Goal: Complete application form: Complete application form

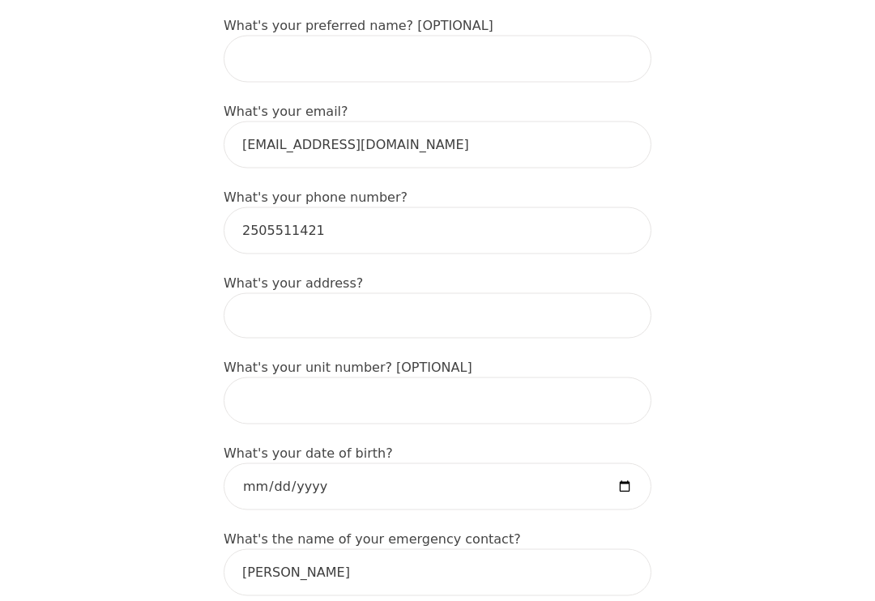
scroll to position [461, 0]
click at [569, 330] on input at bounding box center [438, 314] width 428 height 45
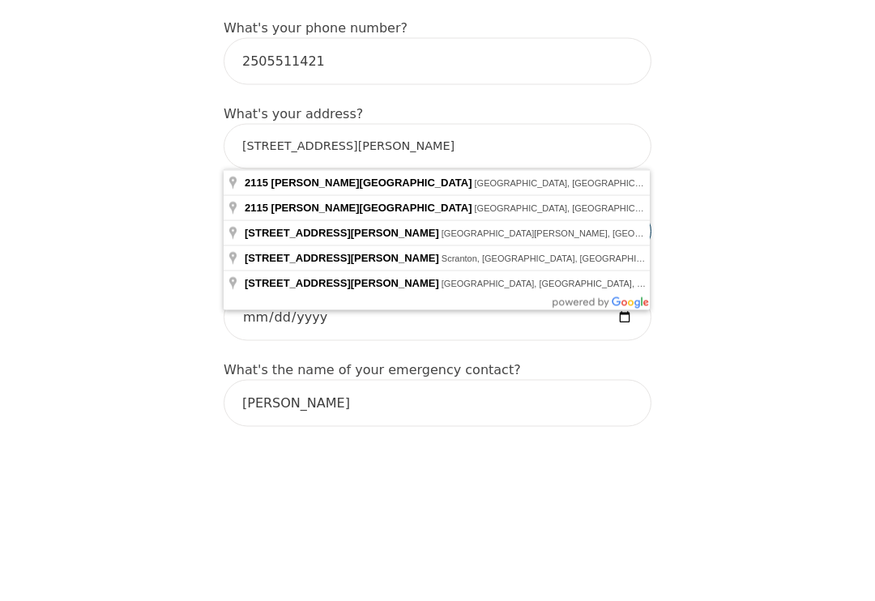
type input "[STREET_ADDRESS][PERSON_NAME][PERSON_NAME]"
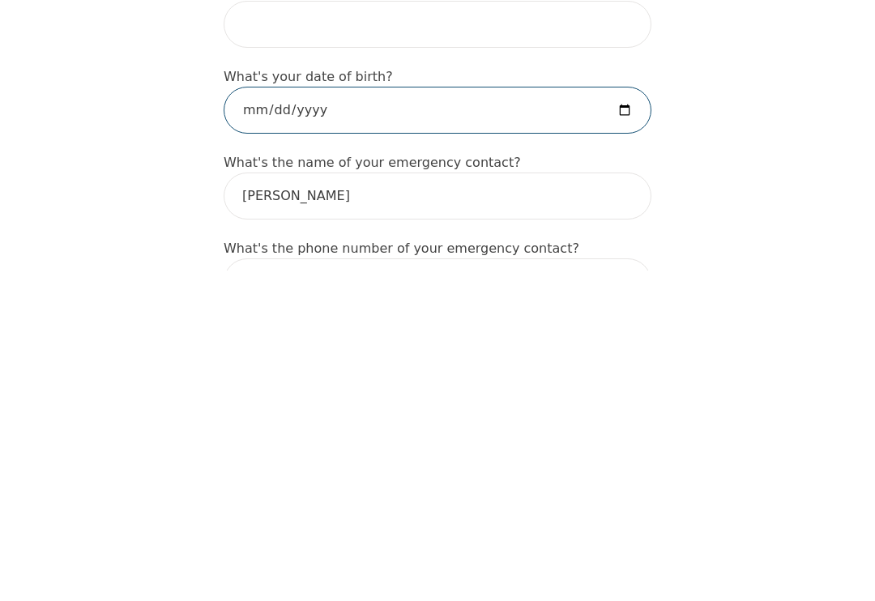
click at [600, 417] on input "date" at bounding box center [438, 440] width 428 height 47
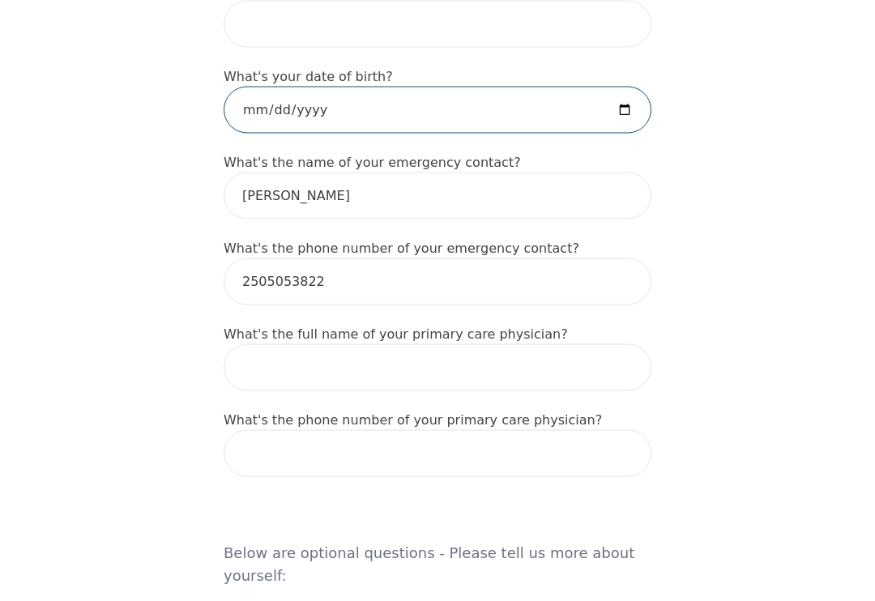
scroll to position [838, 0]
click at [454, 113] on input "[DATE]" at bounding box center [438, 109] width 428 height 47
type input "[DATE]"
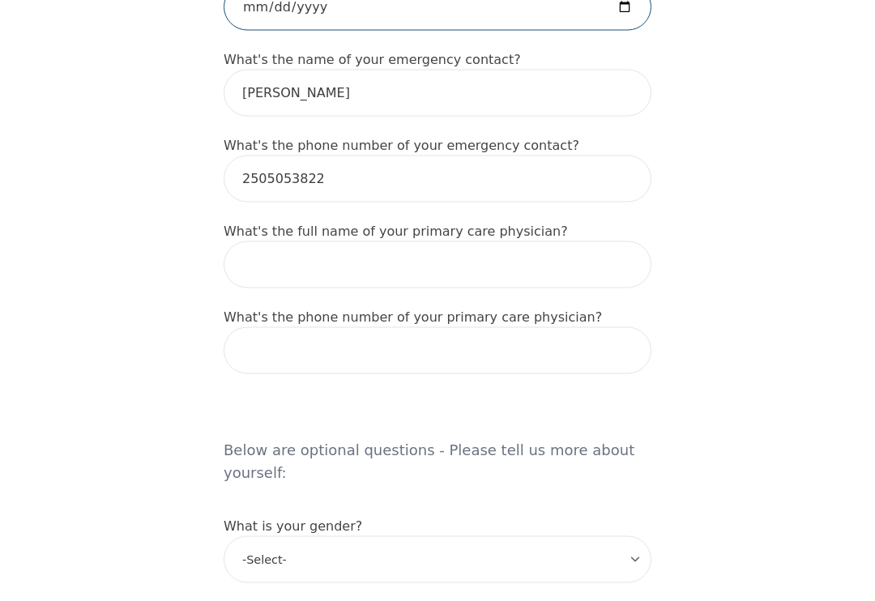
scroll to position [942, 0]
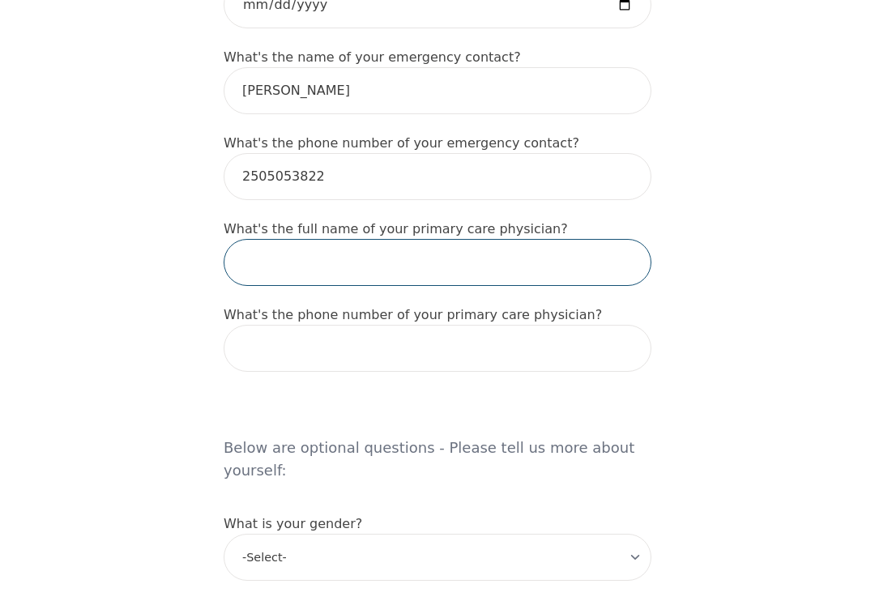
click at [606, 257] on input "text" at bounding box center [438, 262] width 428 height 47
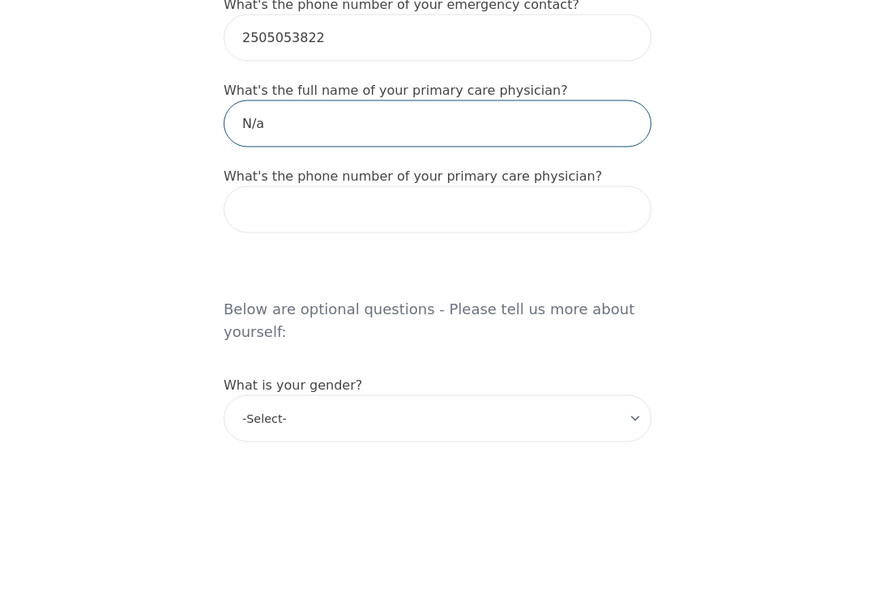
type input "N/a"
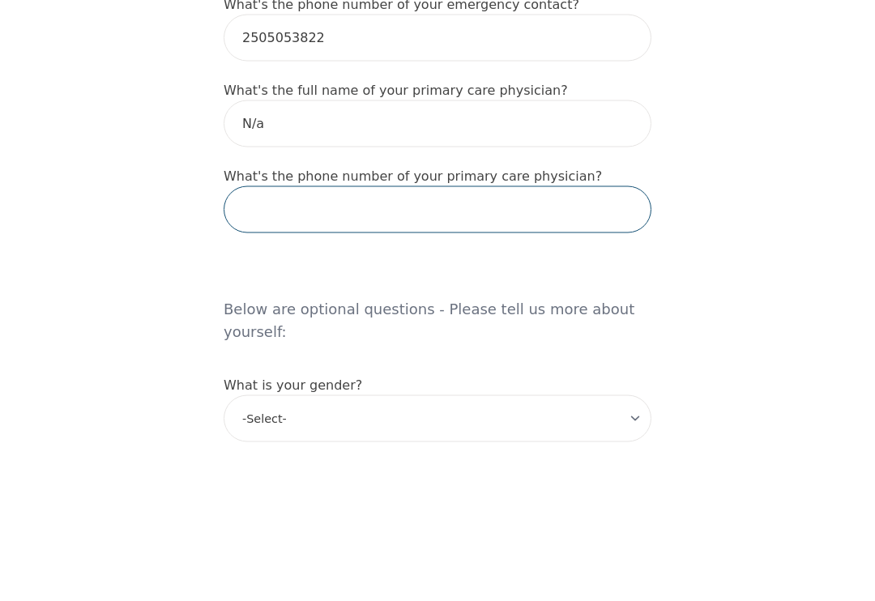
click at [626, 325] on input "tel" at bounding box center [438, 348] width 428 height 47
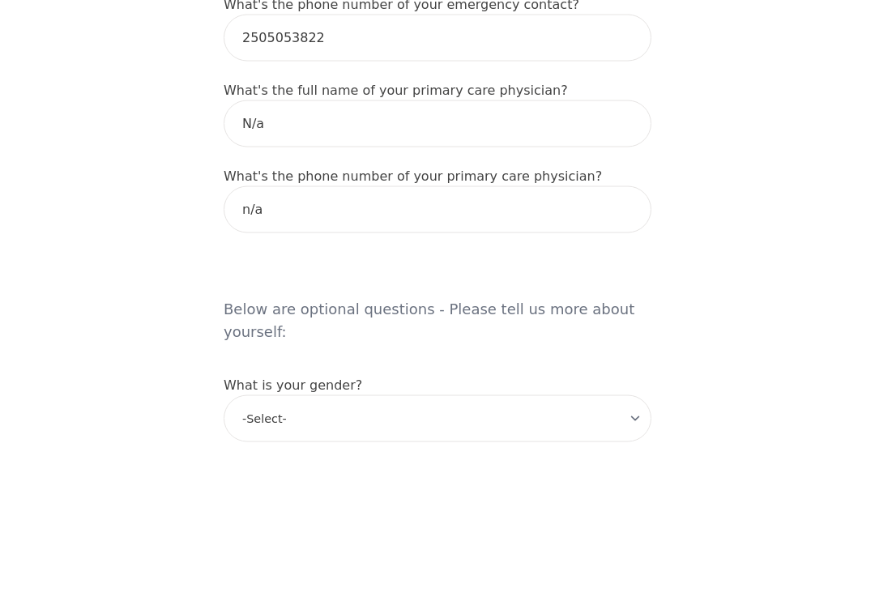
scroll to position [1081, 0]
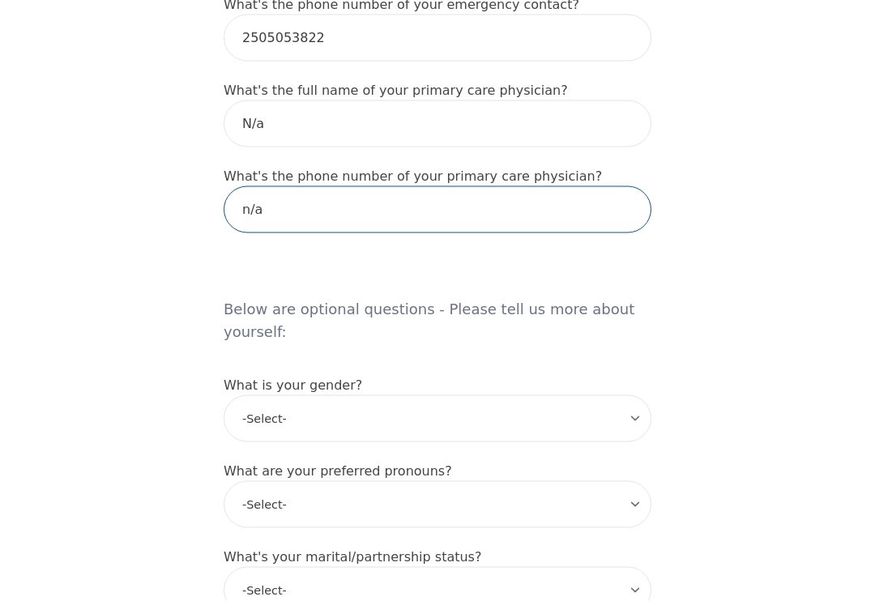
type input "n/a"
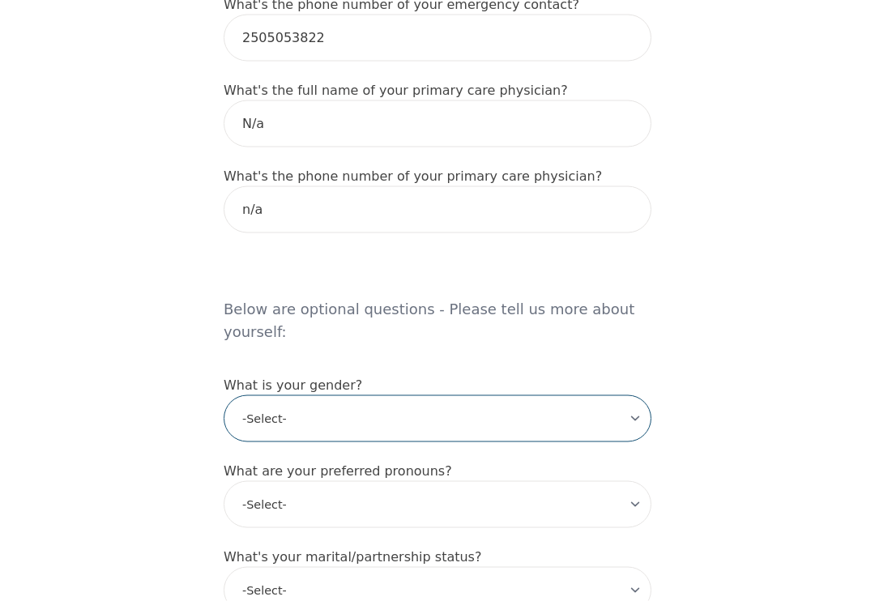
click at [636, 399] on select "-Select- [DEMOGRAPHIC_DATA] [DEMOGRAPHIC_DATA] [DEMOGRAPHIC_DATA] [DEMOGRAPHIC_…" at bounding box center [438, 418] width 428 height 47
select select "[DEMOGRAPHIC_DATA]"
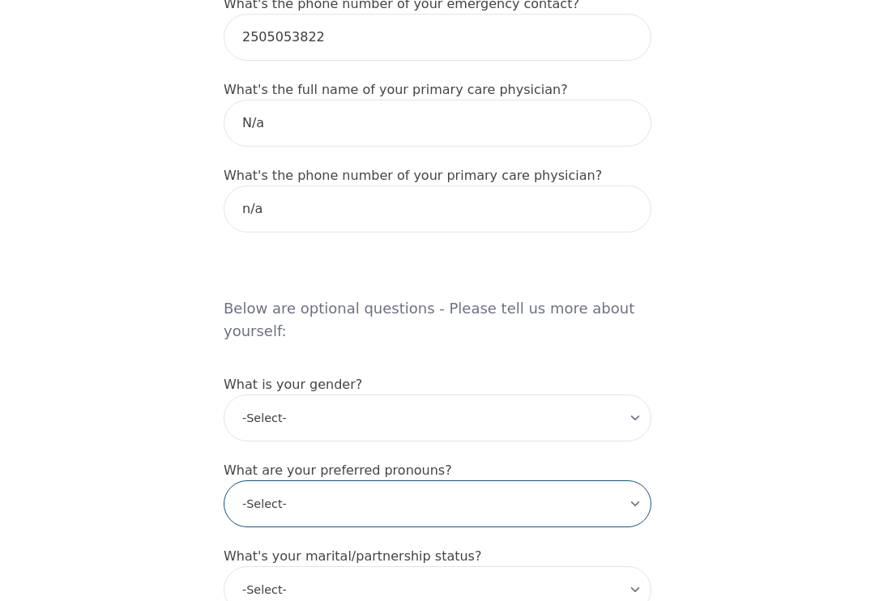
click at [638, 485] on select "-Select- he/him she/her they/them ze/zir xe/xem ey/em ve/ver tey/ter e/e per/pe…" at bounding box center [438, 503] width 428 height 47
select select "she/her"
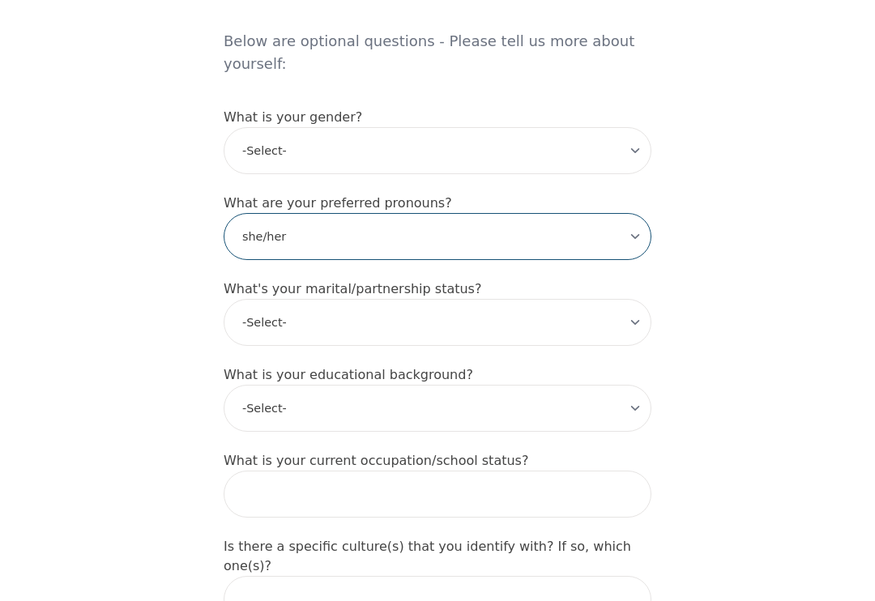
scroll to position [1352, 0]
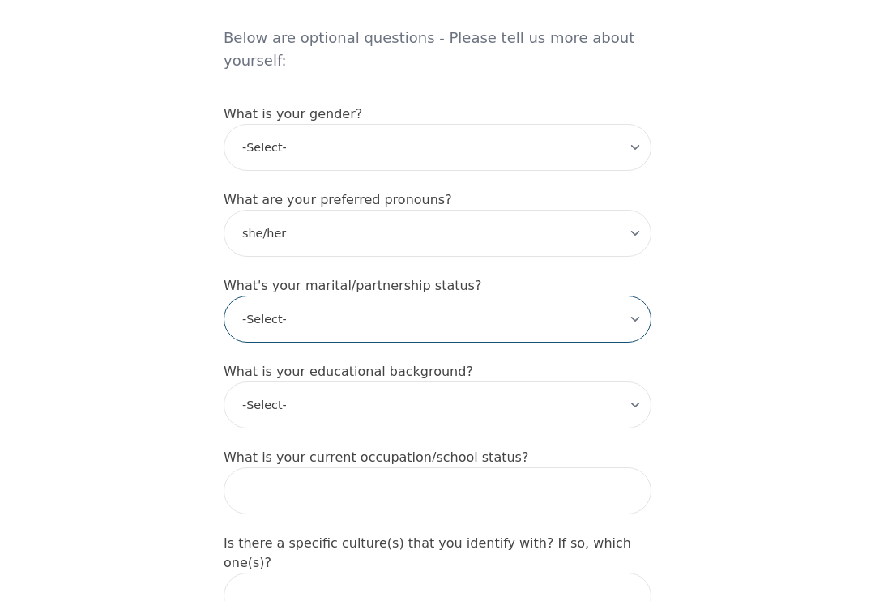
click at [638, 301] on select "-Select- Single Partnered Married Common Law Widowed Separated Divorced" at bounding box center [438, 319] width 428 height 47
select select "Married"
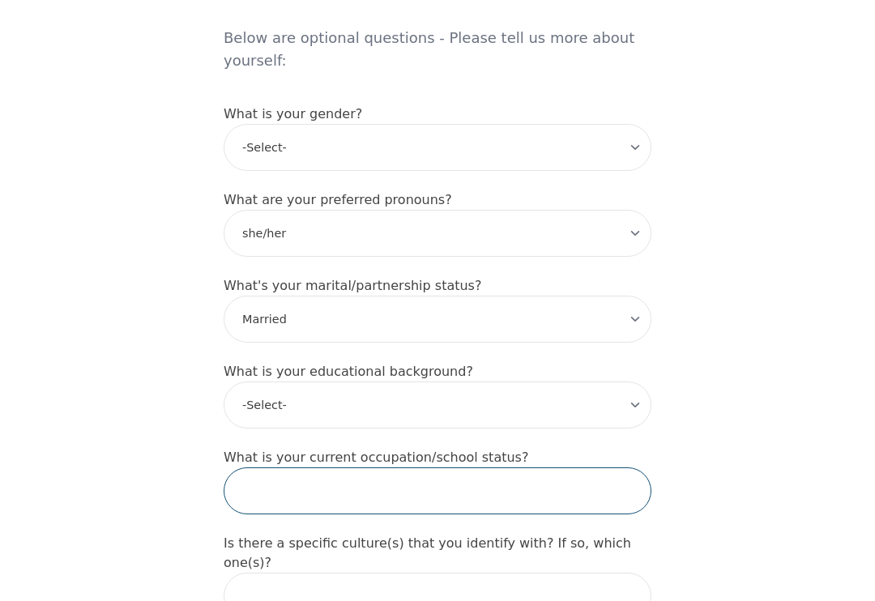
click at [613, 468] on input "text" at bounding box center [438, 490] width 428 height 47
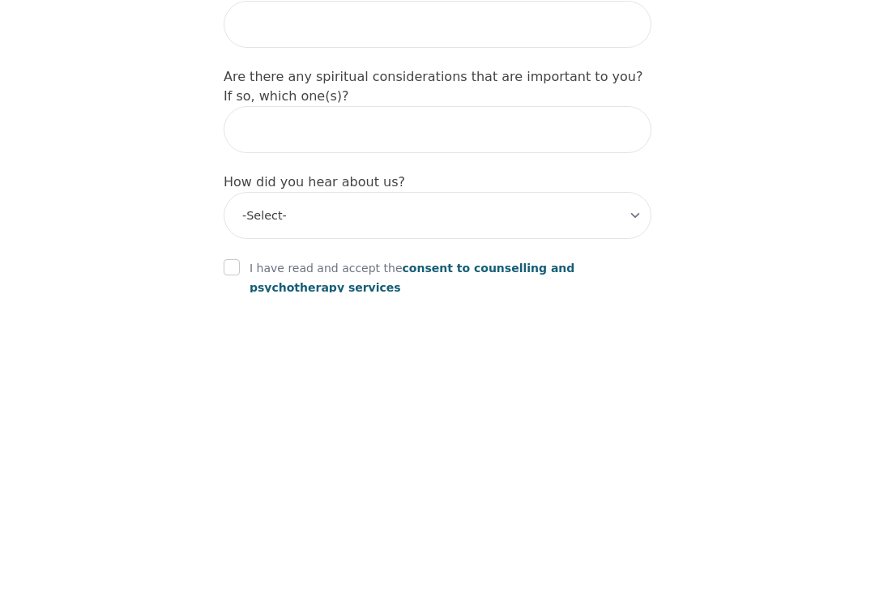
scroll to position [1618, 0]
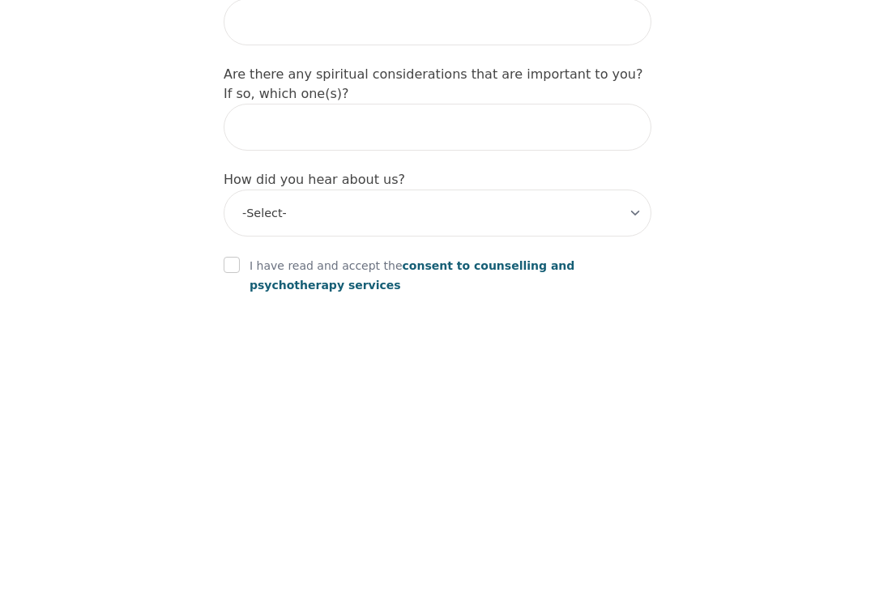
type input "Retired"
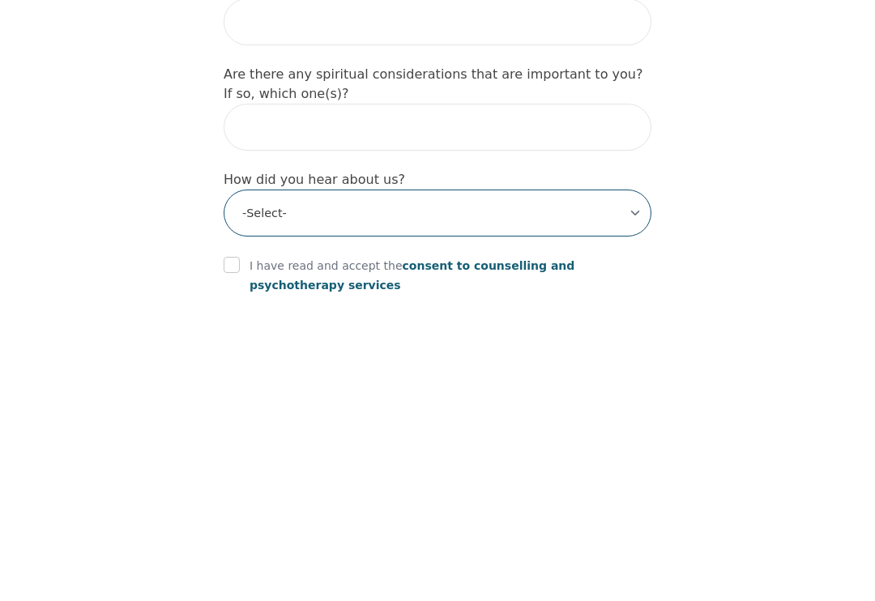
click at [629, 498] on select "-Select- Physician/Specialist Friend Facebook Instagram Google Search Google Ad…" at bounding box center [438, 521] width 428 height 47
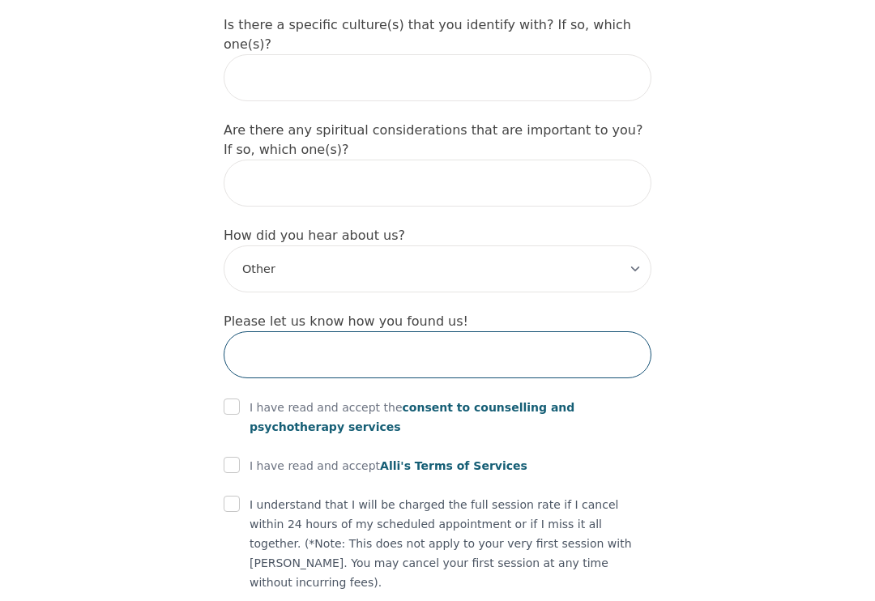
click at [611, 331] on input "text" at bounding box center [438, 354] width 428 height 47
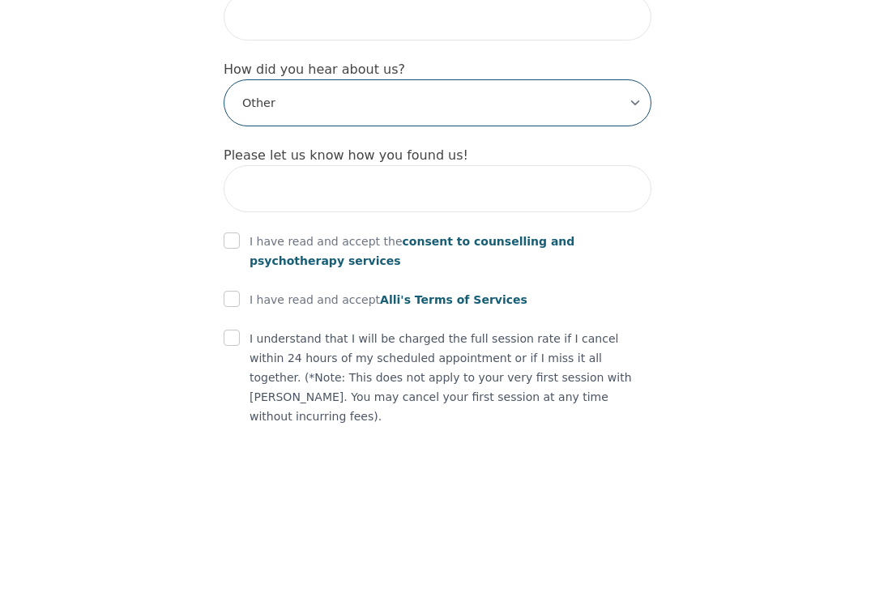
click at [628, 245] on select "-Select- Physician/Specialist Friend Facebook Instagram Google Search Google Ad…" at bounding box center [438, 268] width 428 height 47
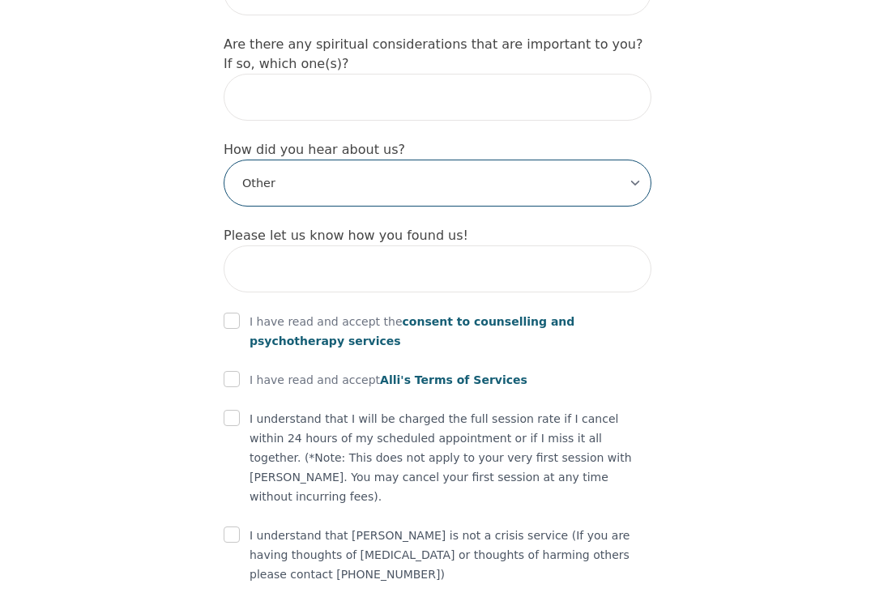
select select "Facebook/Instagram Ads"
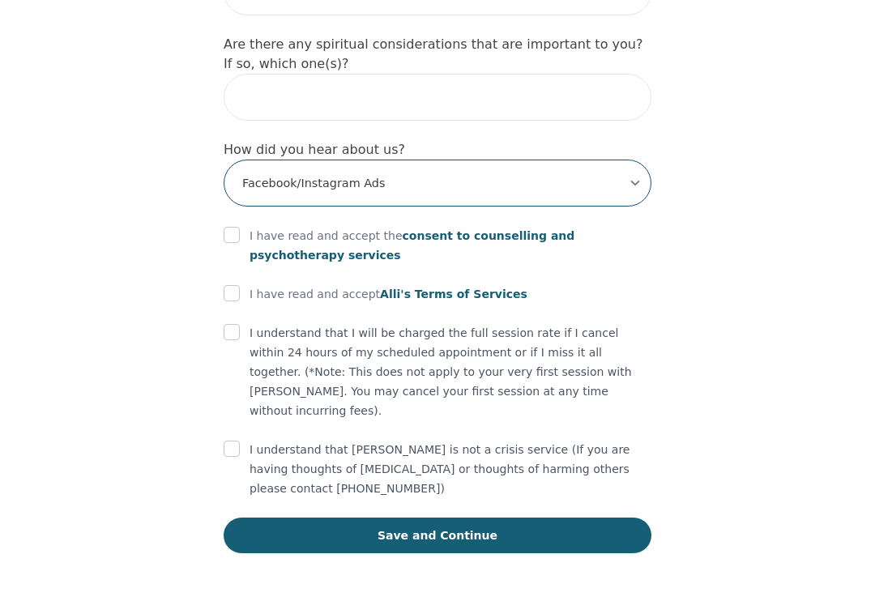
scroll to position [1870, 0]
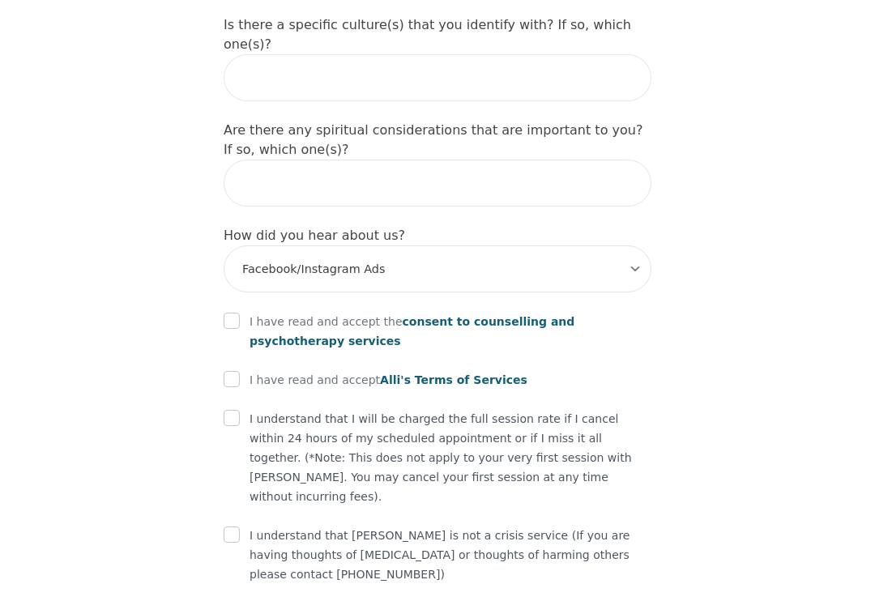
click at [229, 313] on input "checkbox" at bounding box center [232, 321] width 16 height 16
checkbox input "true"
click at [231, 371] on input "checkbox" at bounding box center [232, 379] width 16 height 16
checkbox input "true"
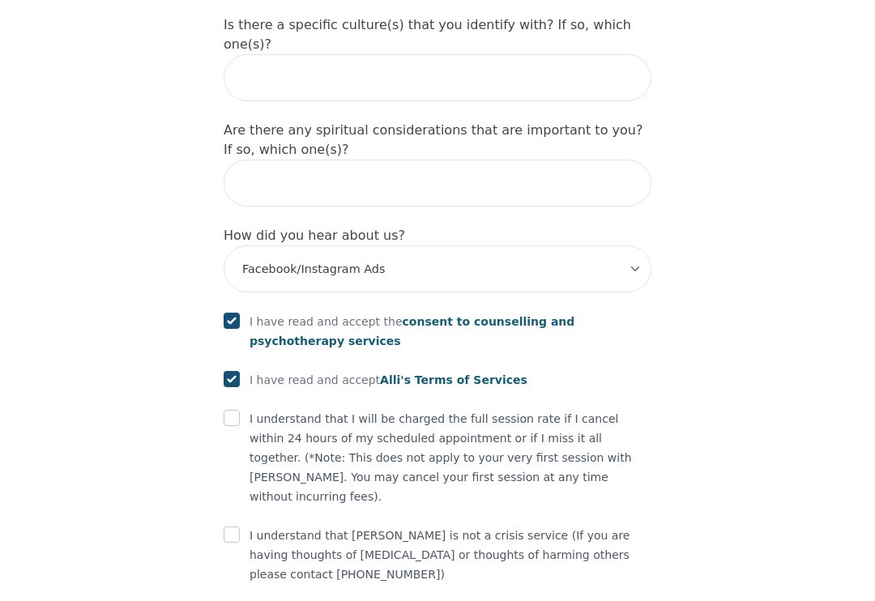
click at [237, 410] on input "checkbox" at bounding box center [232, 418] width 16 height 16
checkbox input "true"
click at [247, 526] on div "I understand that [PERSON_NAME] is not a crisis service (If you are having thou…" at bounding box center [438, 555] width 428 height 58
click at [233, 527] on input "checkbox" at bounding box center [232, 535] width 16 height 16
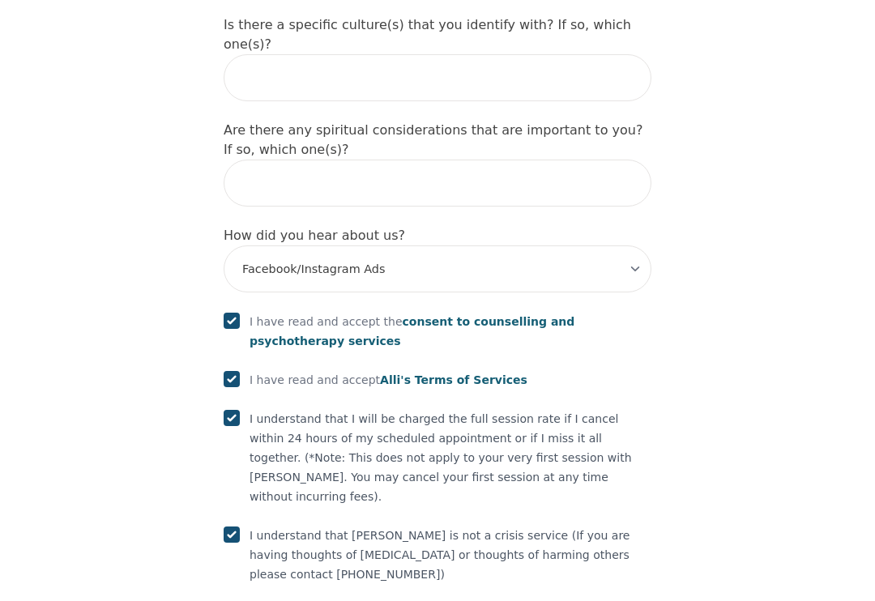
checkbox input "true"
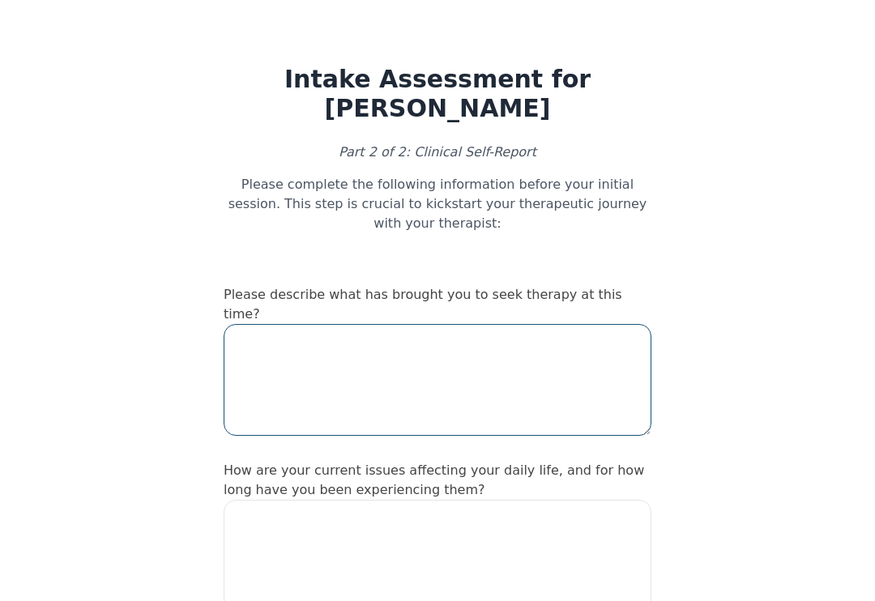
click at [544, 347] on textarea at bounding box center [438, 380] width 428 height 112
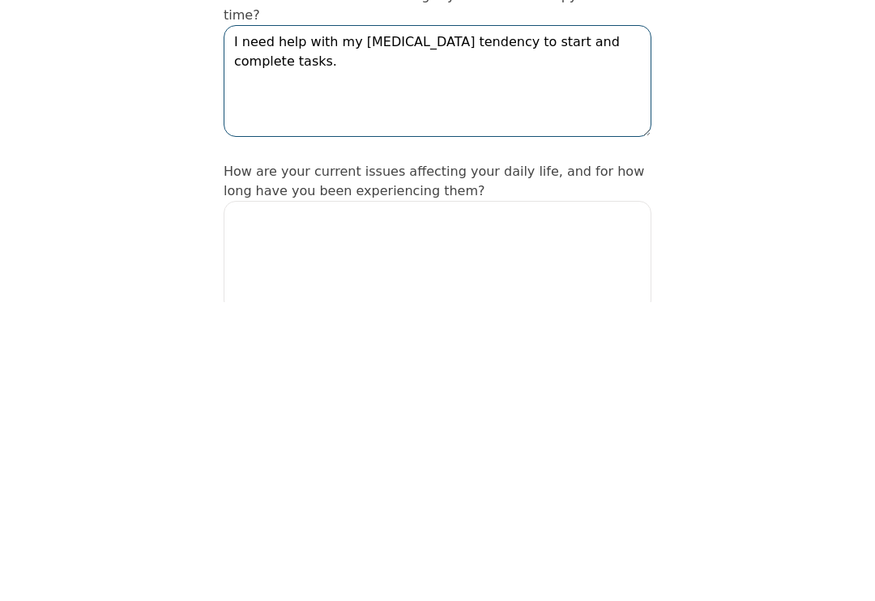
type textarea "I need help with my [MEDICAL_DATA] tendency to start and complete tasks."
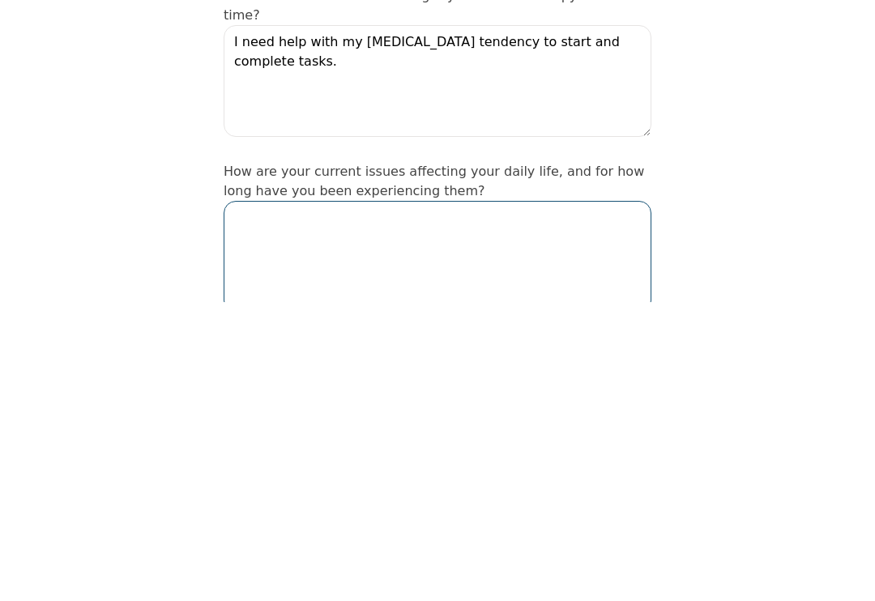
click at [566, 500] on textarea at bounding box center [438, 556] width 428 height 112
type textarea "I"
click at [387, 500] on textarea "My husband has been awqy for" at bounding box center [438, 556] width 428 height 112
click at [386, 500] on textarea "My husband has been awqy for" at bounding box center [438, 556] width 428 height 112
click at [470, 500] on textarea "My husband has been away for" at bounding box center [438, 556] width 428 height 112
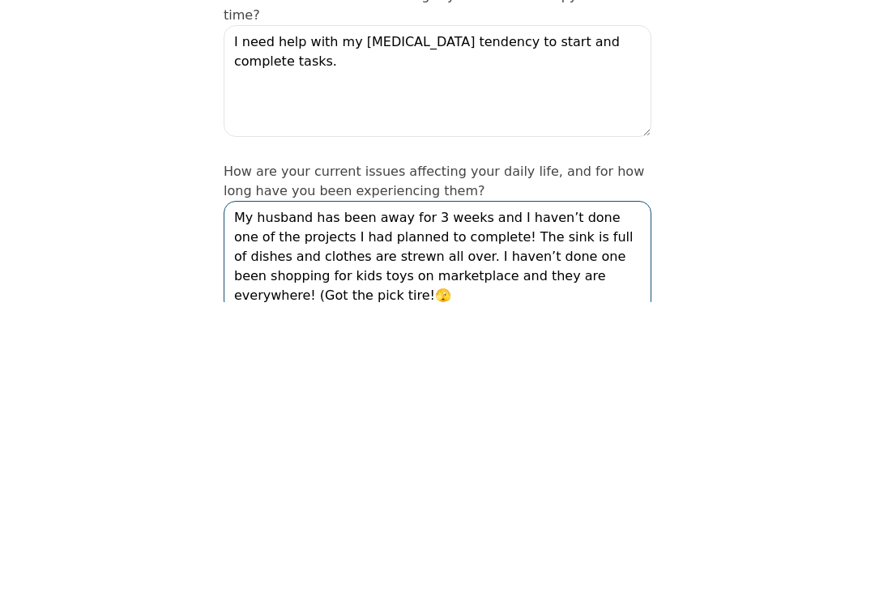
click at [591, 500] on textarea "My husband has been away for 3 weeks and I haven’t done one of the projects I h…" at bounding box center [438, 556] width 428 height 112
click at [583, 500] on textarea "My husband has been away for 3 weeks and I haven’t done one of the projects I h…" at bounding box center [438, 556] width 428 height 112
click at [601, 500] on textarea "My husband has been away for 3 weeks and I haven’t done one of the projects I h…" at bounding box center [438, 556] width 428 height 112
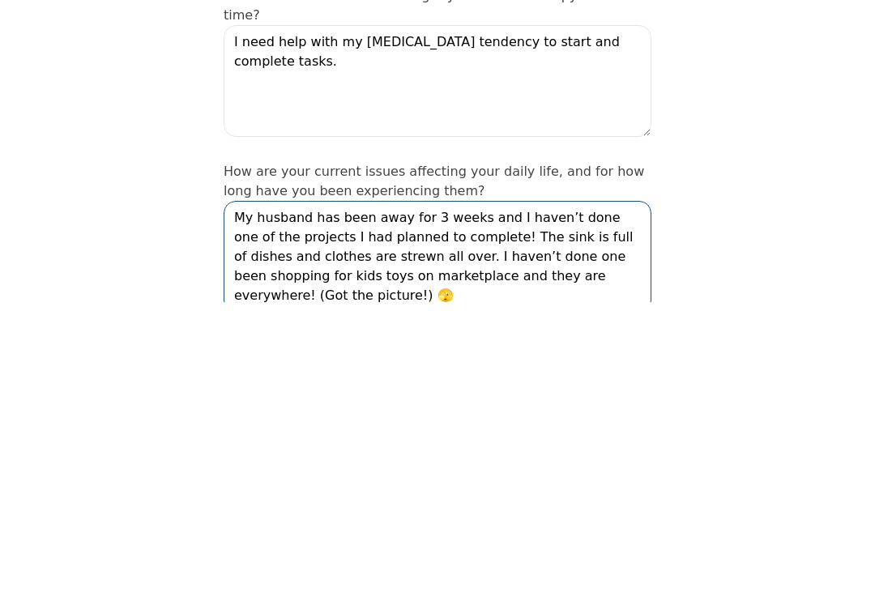
click at [507, 500] on textarea "My husband has been away for 3 weeks and I haven’t done one of the projects I h…" at bounding box center [438, 556] width 428 height 112
click at [627, 500] on textarea "My husband has been away for 3 weeks and I haven’t done one of the projects I h…" at bounding box center [438, 556] width 428 height 112
click at [599, 500] on textarea "My husband has been away for 3 weeks and I haven’t done one of the projects I h…" at bounding box center [438, 556] width 428 height 112
click at [399, 500] on textarea "My husband has been away for 3 weeks and I haven’t done one of the projects I h…" at bounding box center [438, 556] width 428 height 112
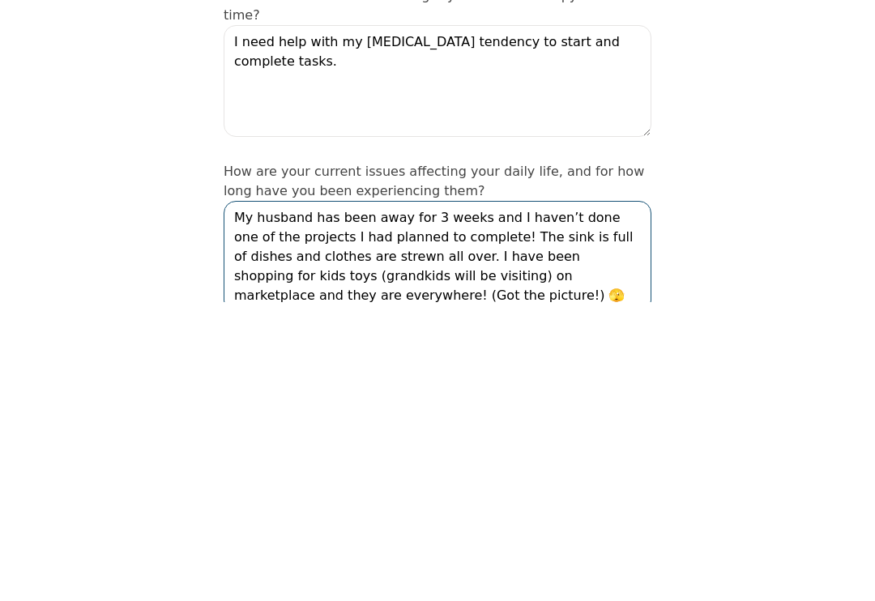
click at [449, 500] on textarea "My husband has been away for 3 weeks and I haven’t done one of the projects I h…" at bounding box center [438, 556] width 428 height 112
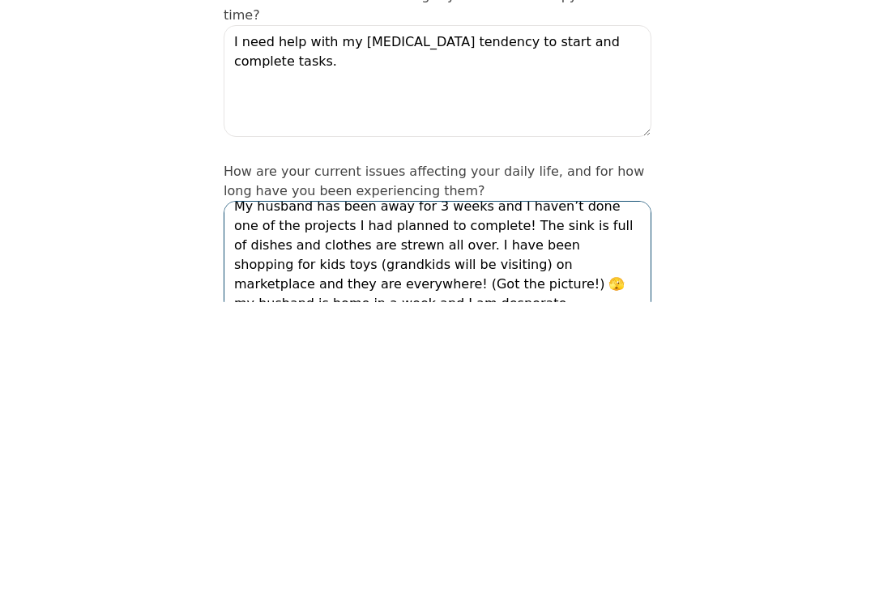
click at [474, 500] on textarea "My husband has been away for 3 weeks and I haven’t done one of the projects I h…" at bounding box center [438, 556] width 428 height 112
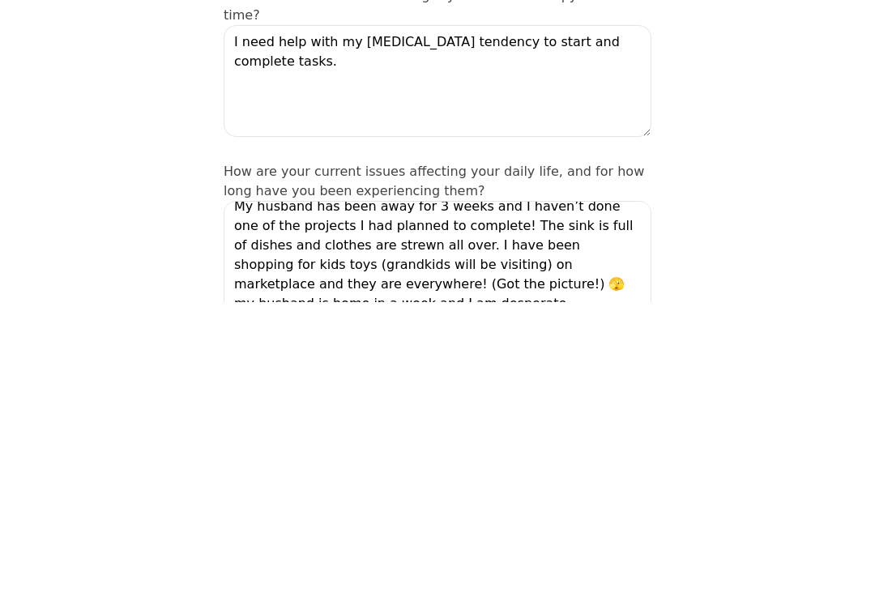
scroll to position [299, 0]
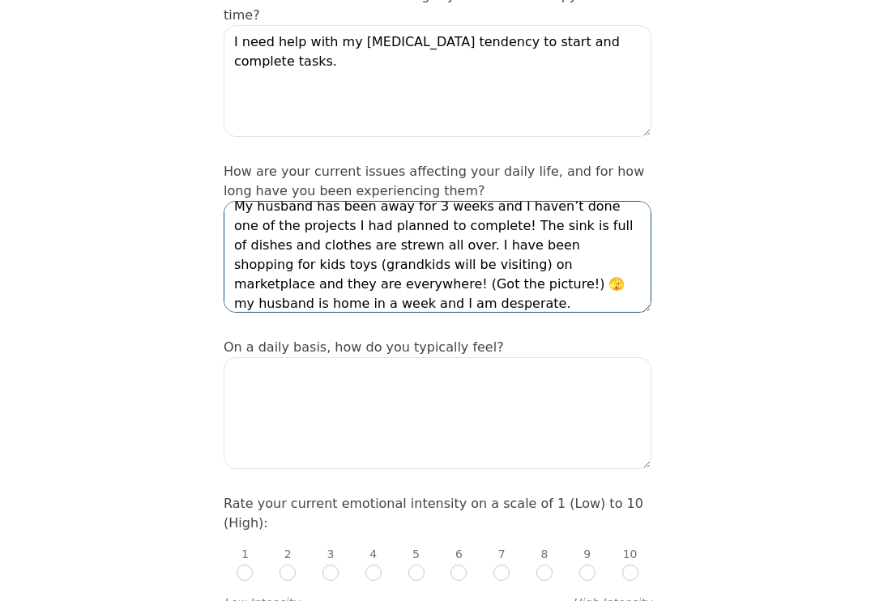
click at [646, 245] on textarea "My husband has been away for 3 weeks and I haven’t done one of the projects I h…" at bounding box center [438, 257] width 428 height 112
click at [544, 280] on textarea "My husband has been away for 3 weeks and I haven’t done one of the projects I h…" at bounding box center [438, 257] width 428 height 112
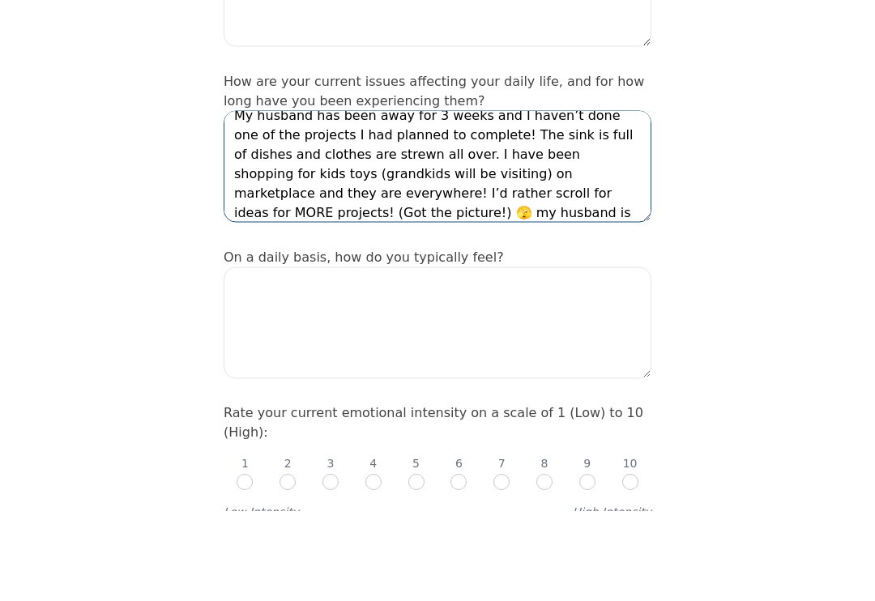
scroll to position [39, 0]
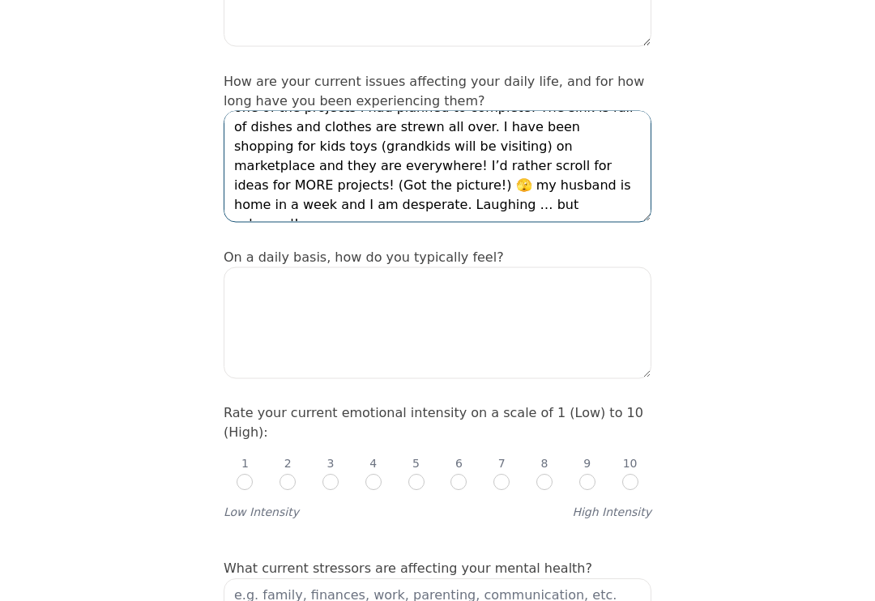
type textarea "My husband has been away for 3 weeks and I haven’t done one of the projects I h…"
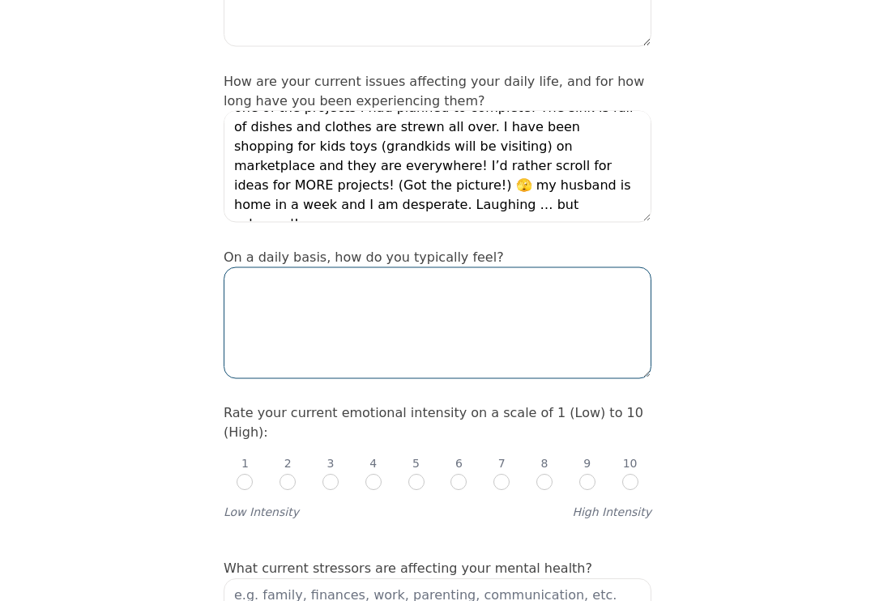
click at [565, 269] on textarea at bounding box center [438, 323] width 428 height 112
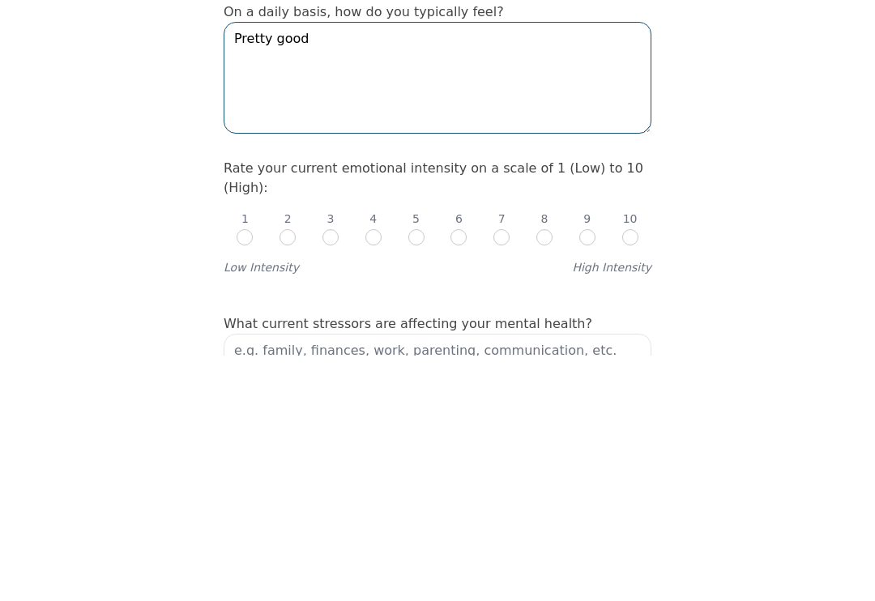
type textarea "Pretty good"
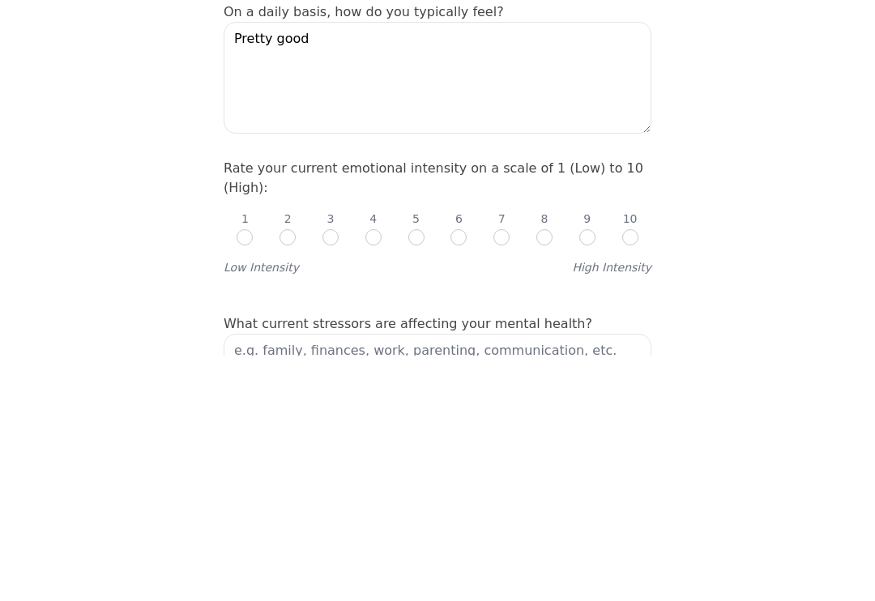
click at [509, 475] on input "radio" at bounding box center [501, 483] width 16 height 16
radio input "true"
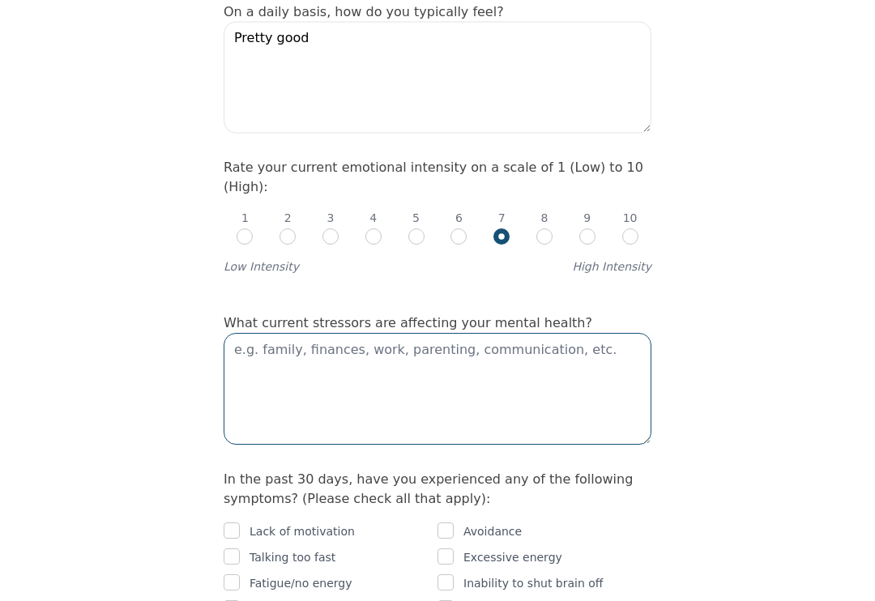
click at [528, 343] on textarea at bounding box center [438, 390] width 428 height 112
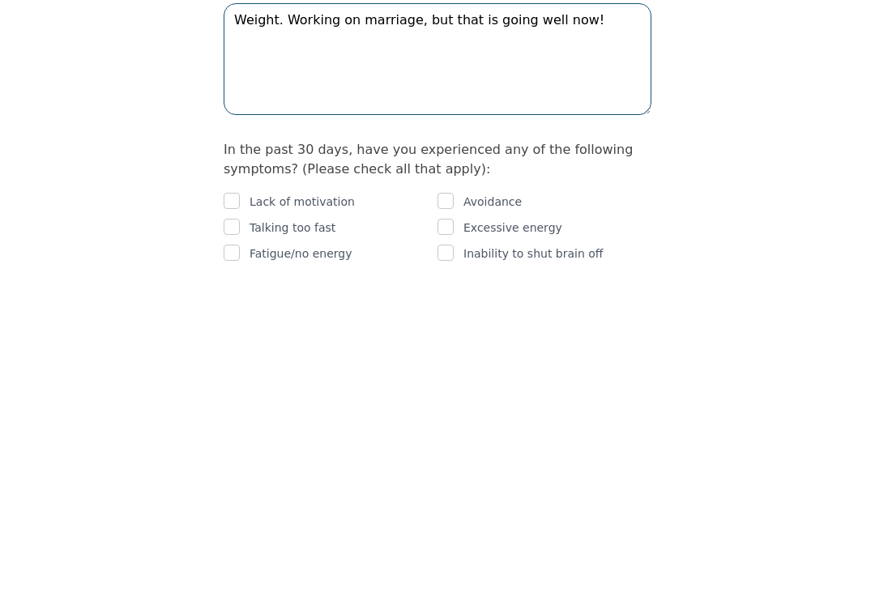
type textarea "Weight. Working on marriage, but that is going well now!"
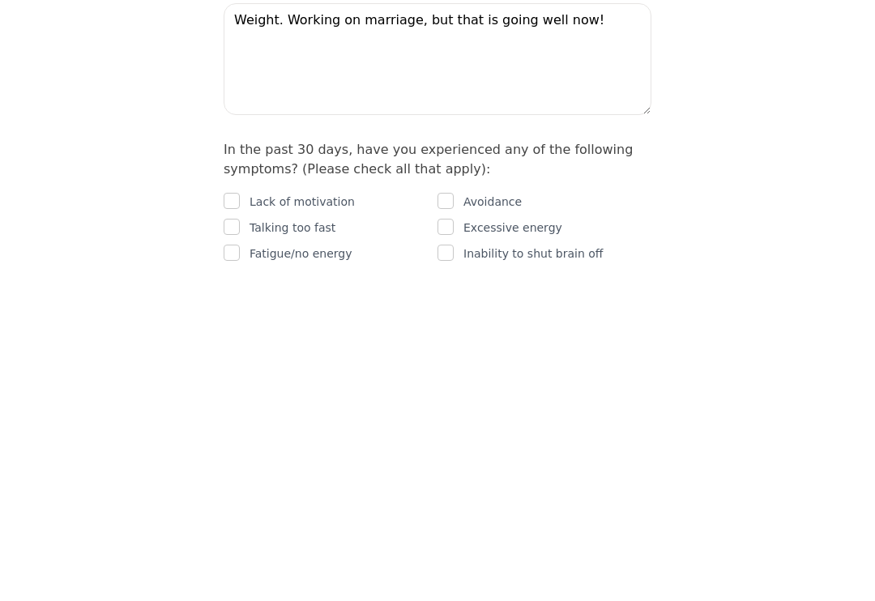
click at [237, 523] on input "checkbox" at bounding box center [232, 531] width 16 height 16
checkbox input "true"
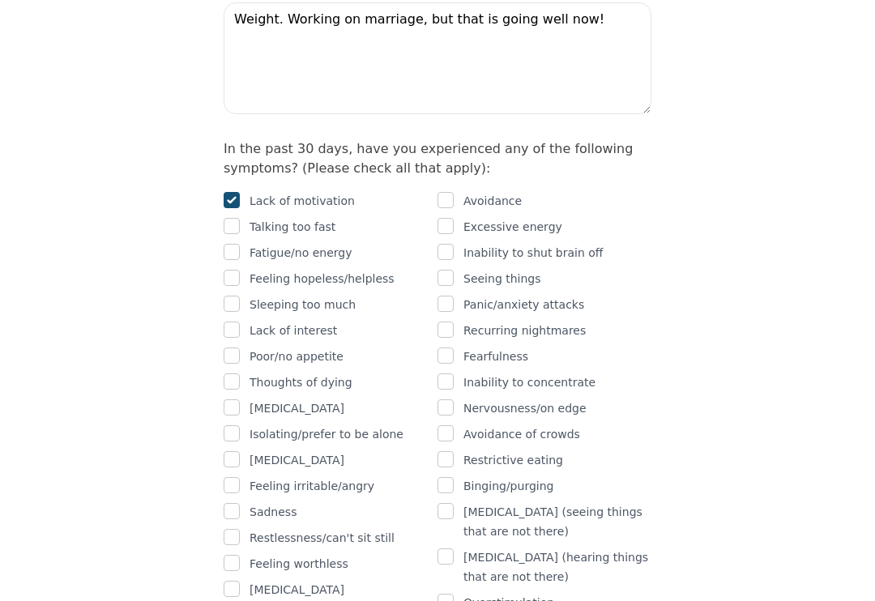
click at [440, 193] on input "checkbox" at bounding box center [445, 201] width 16 height 16
checkbox input "true"
click at [446, 244] on input "checkbox" at bounding box center [445, 252] width 16 height 16
checkbox input "true"
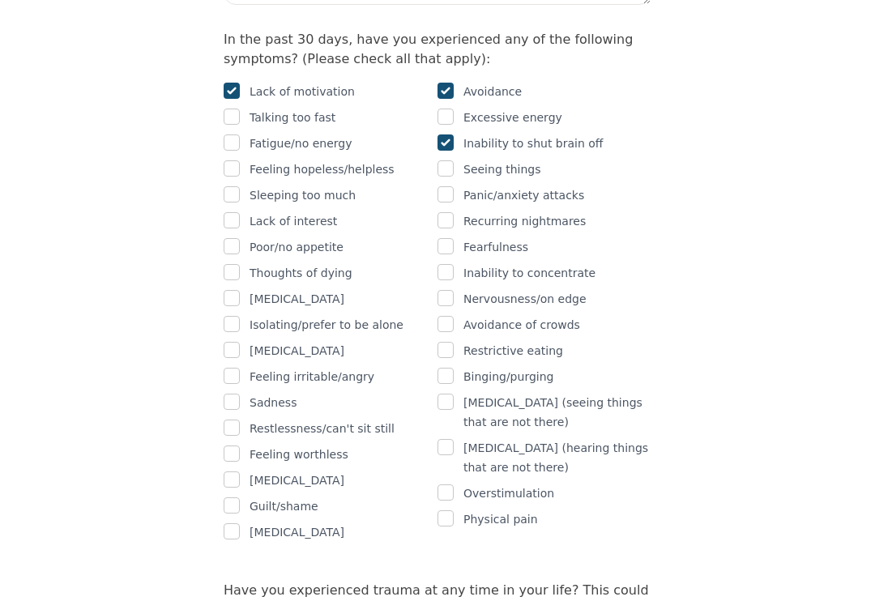
scroll to position [1075, 0]
click at [237, 497] on input "checkbox" at bounding box center [232, 505] width 16 height 16
checkbox input "true"
click at [247, 471] on div "[MEDICAL_DATA]" at bounding box center [331, 480] width 214 height 19
click at [244, 471] on div "[MEDICAL_DATA]" at bounding box center [331, 480] width 214 height 19
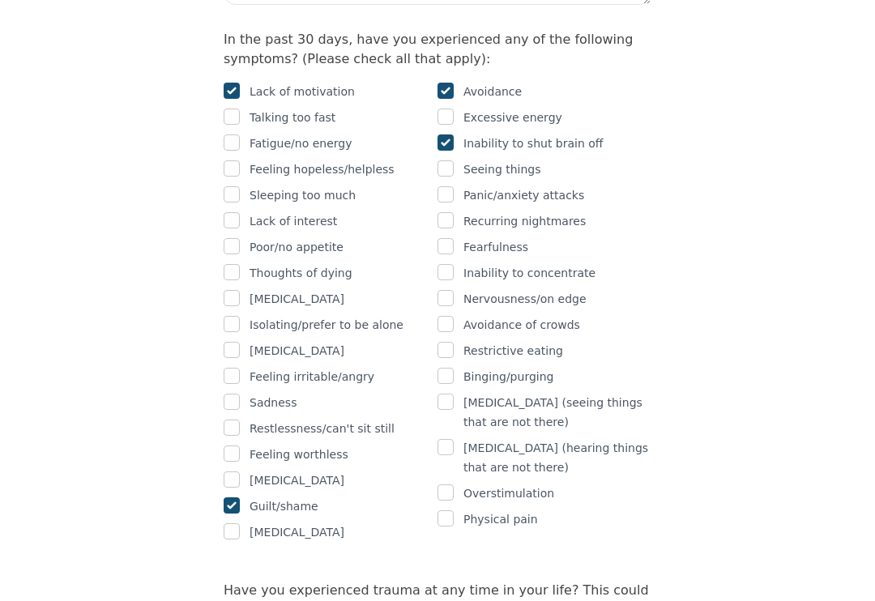
click at [238, 316] on input "checkbox" at bounding box center [232, 324] width 16 height 16
checkbox input "true"
click at [238, 290] on input "checkbox" at bounding box center [232, 298] width 16 height 16
checkbox input "true"
click at [229, 134] on input "checkbox" at bounding box center [232, 142] width 16 height 16
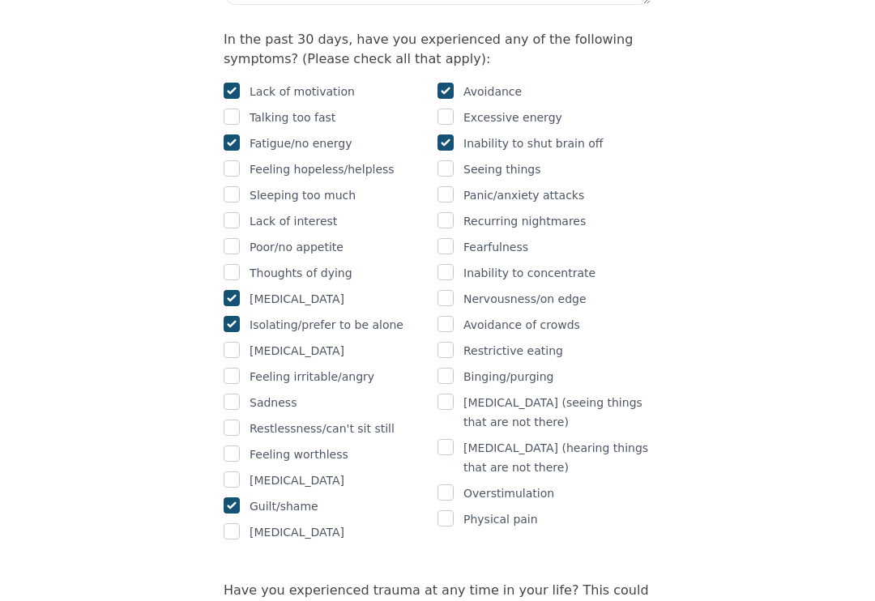
checkbox input "true"
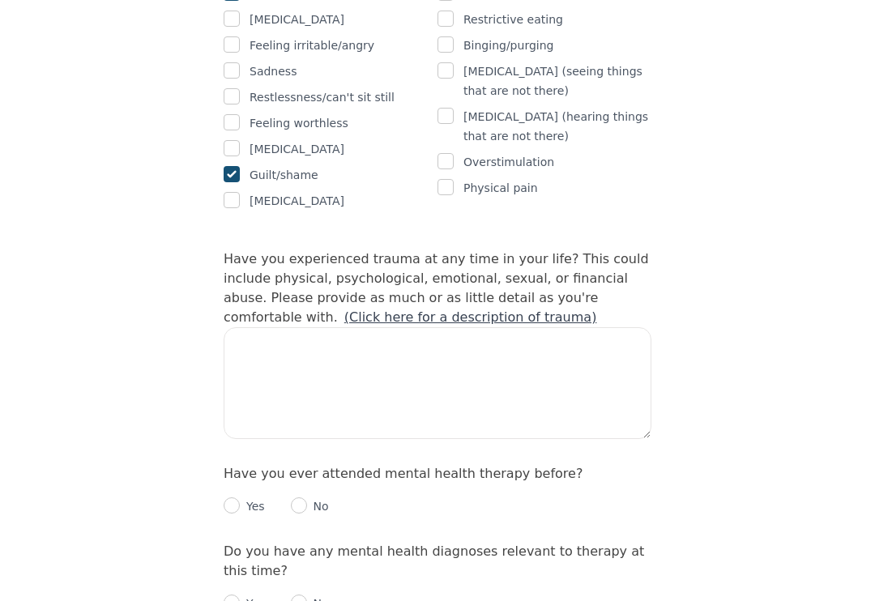
scroll to position [1412, 0]
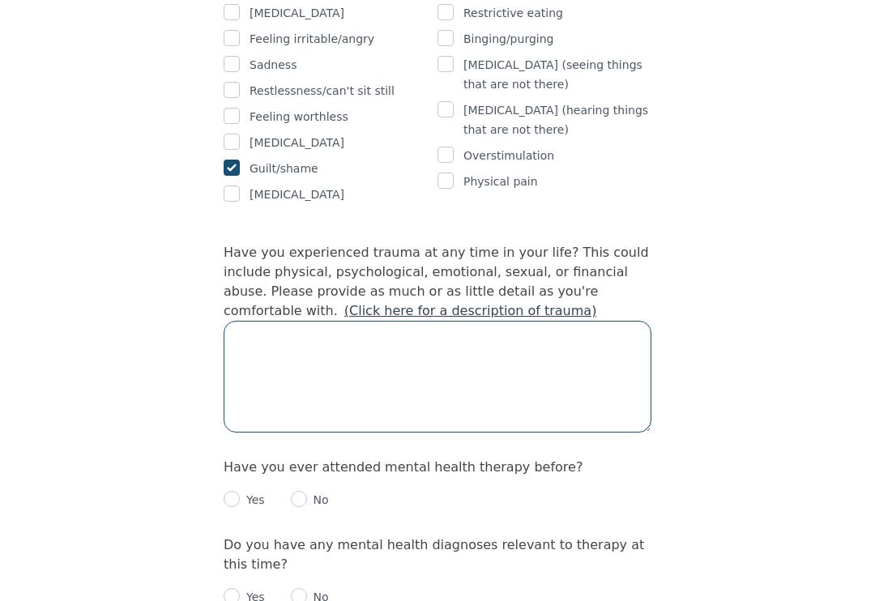
click at [564, 322] on textarea at bounding box center [438, 378] width 428 height 112
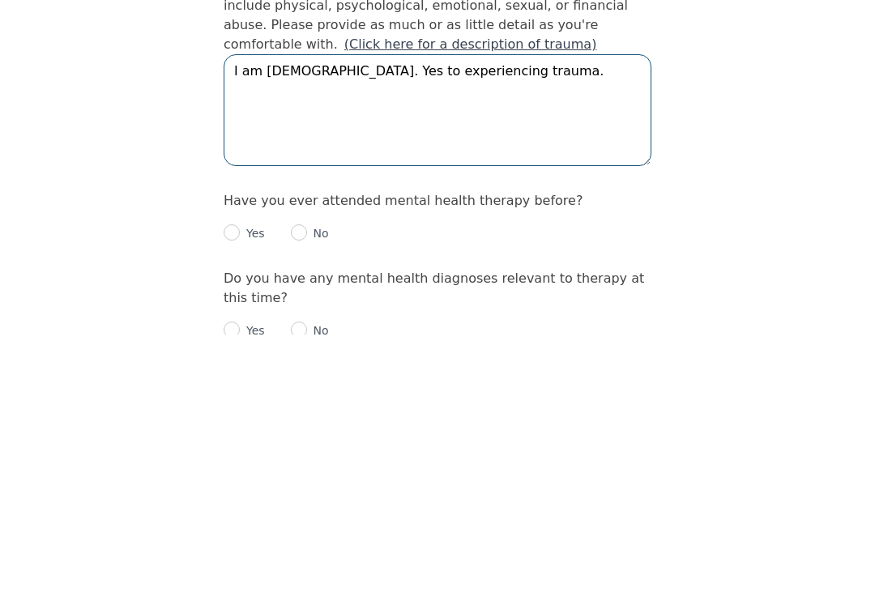
type textarea "I am [DEMOGRAPHIC_DATA]. Yes to experiencing trauma."
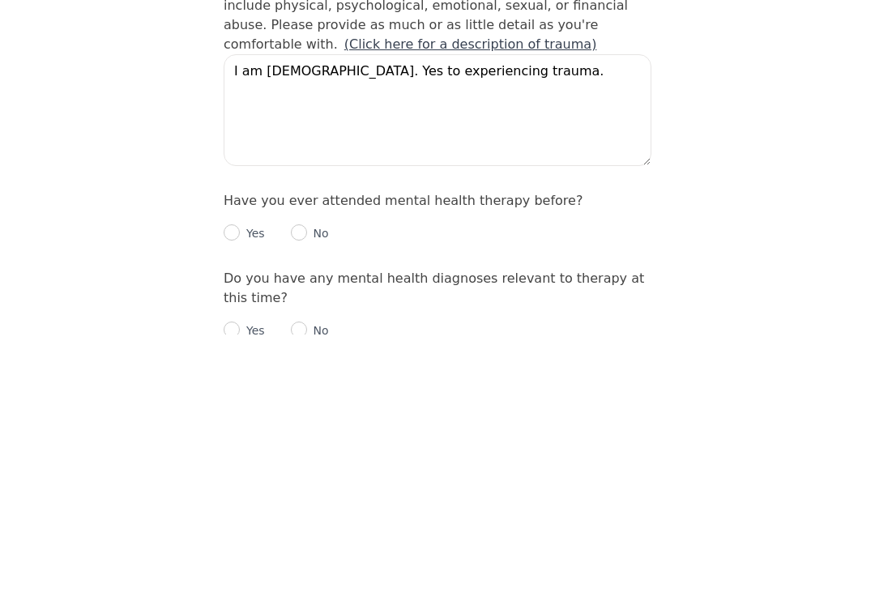
click at [232, 492] on input "radio" at bounding box center [232, 500] width 16 height 16
radio input "true"
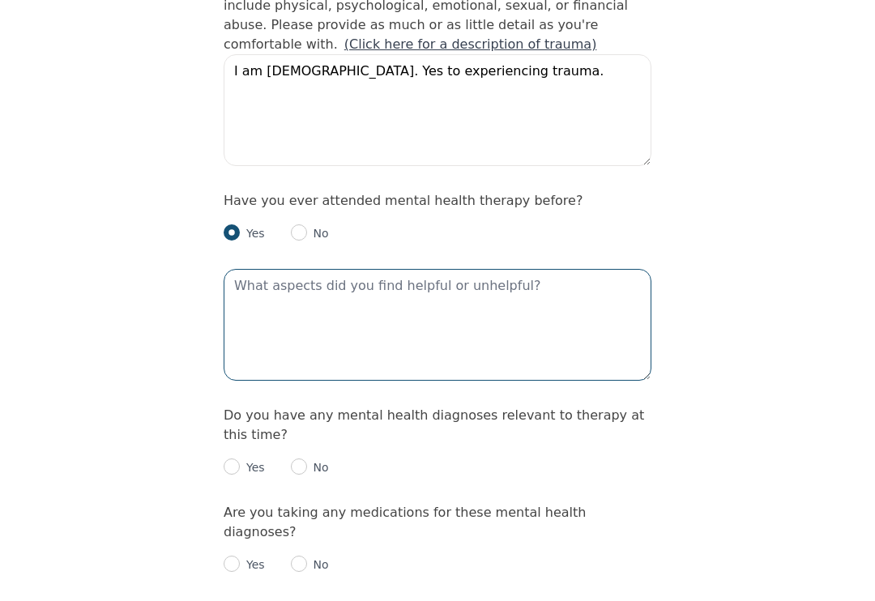
click at [264, 269] on textarea at bounding box center [438, 325] width 428 height 112
click at [497, 269] on textarea "Talk therapy … strategies …. fling feelings …. understanding my behaviour." at bounding box center [438, 325] width 428 height 112
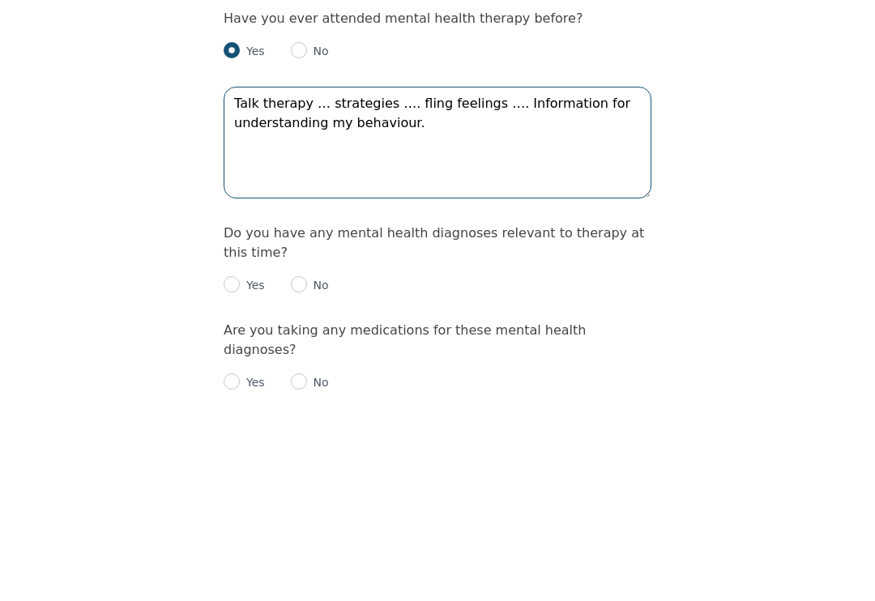
type textarea "Talk therapy … strategies …. fling feelings …. Information for understanding my…"
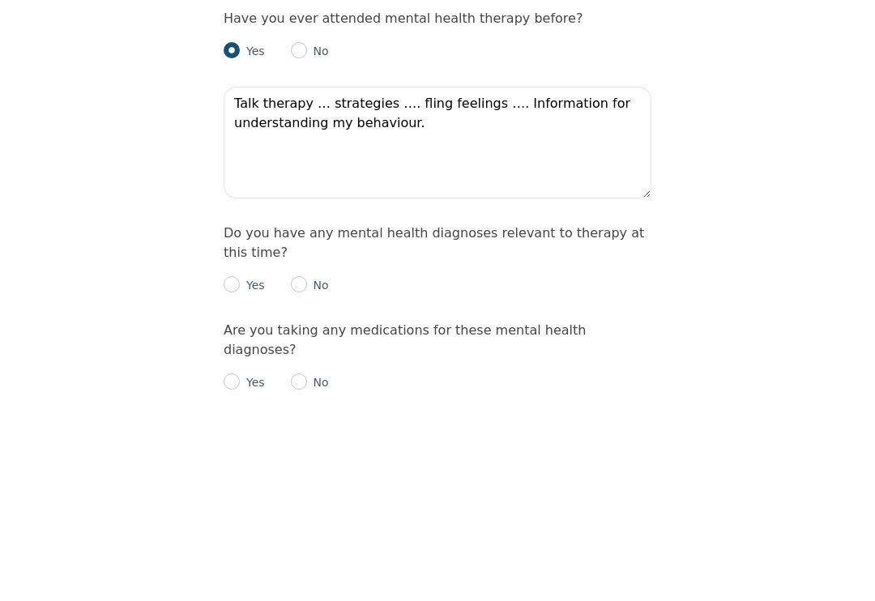
click at [303, 458] on input "radio" at bounding box center [299, 466] width 16 height 16
radio input "true"
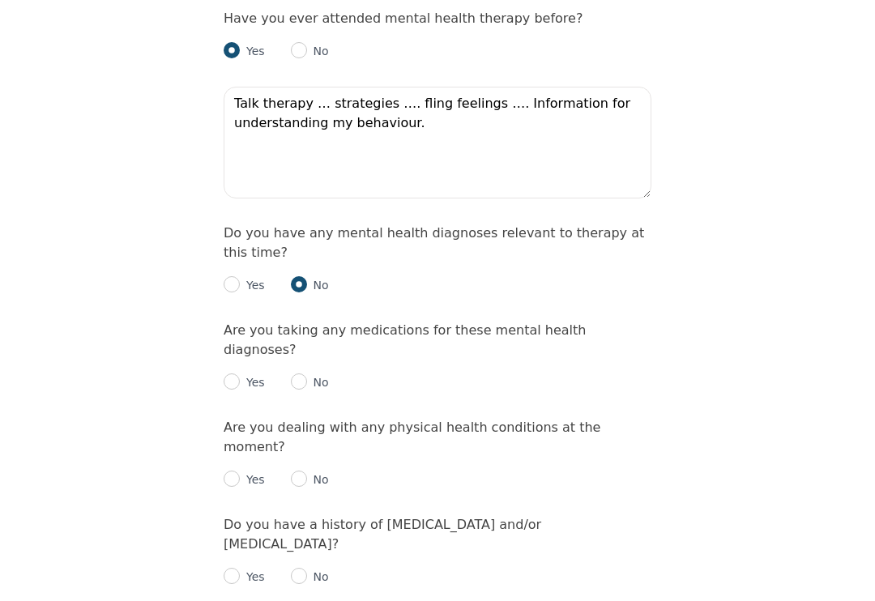
click at [302, 373] on input "radio" at bounding box center [299, 381] width 16 height 16
radio input "true"
click at [237, 471] on input "radio" at bounding box center [232, 479] width 16 height 16
radio input "true"
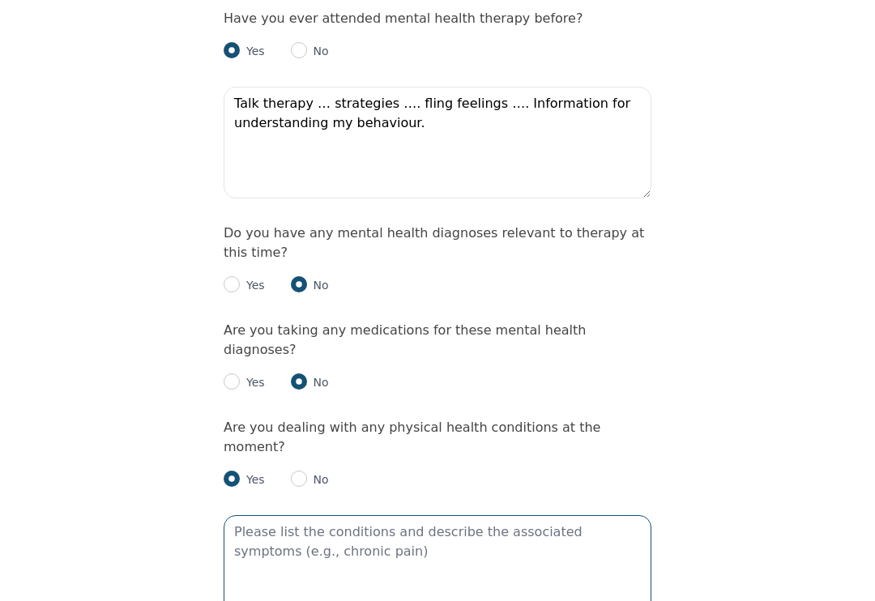
click at [457, 515] on textarea at bounding box center [438, 571] width 428 height 112
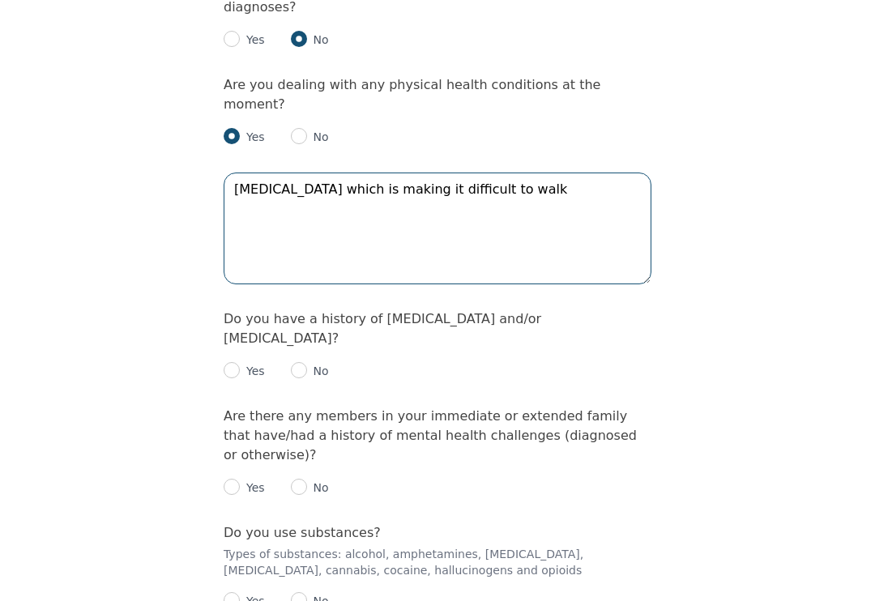
scroll to position [2204, 0]
type textarea "[MEDICAL_DATA] which is making it difficult to walk"
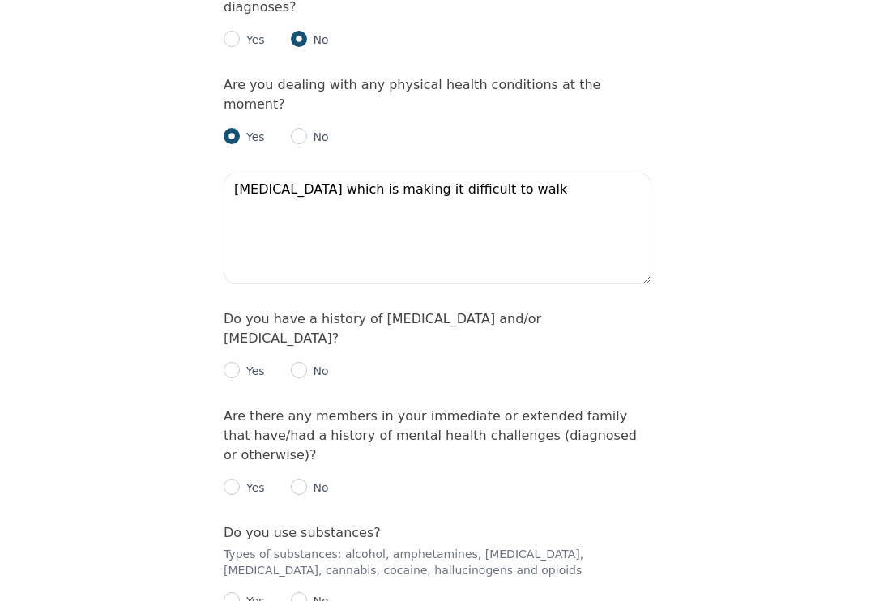
click at [318, 363] on p "No" at bounding box center [318, 371] width 22 height 16
click at [300, 362] on input "radio" at bounding box center [299, 370] width 16 height 16
radio input "true"
click at [318, 480] on p "No" at bounding box center [318, 488] width 22 height 16
click at [301, 479] on input "radio" at bounding box center [299, 487] width 16 height 16
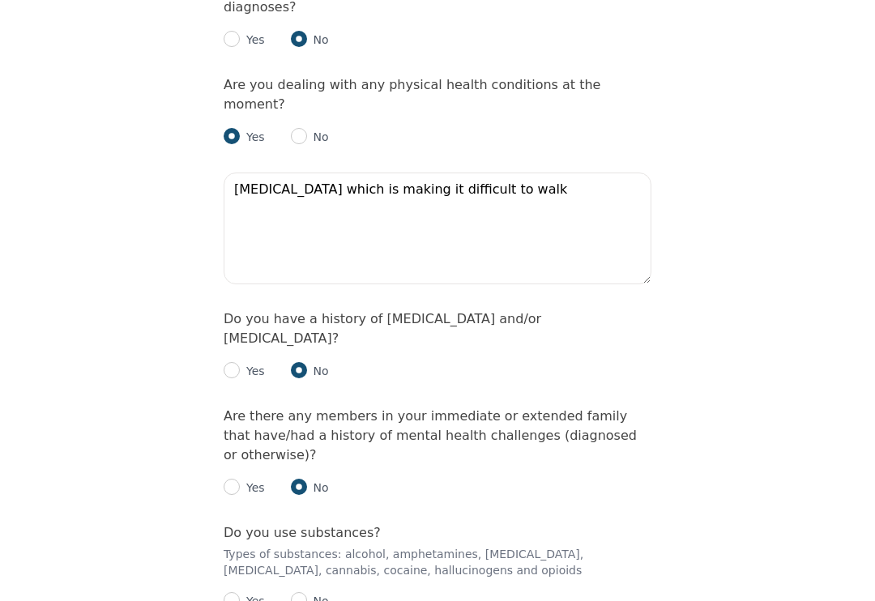
radio input "true"
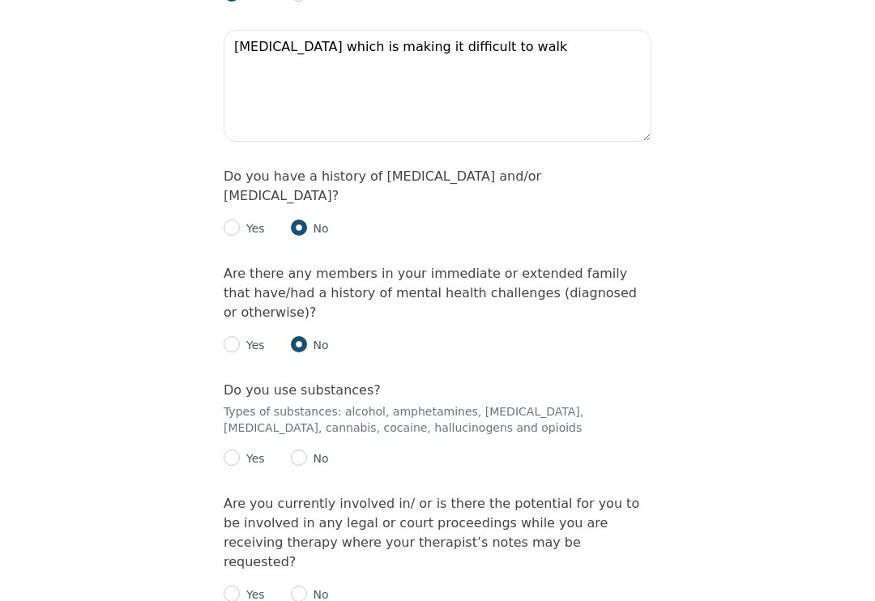
scroll to position [2348, 0]
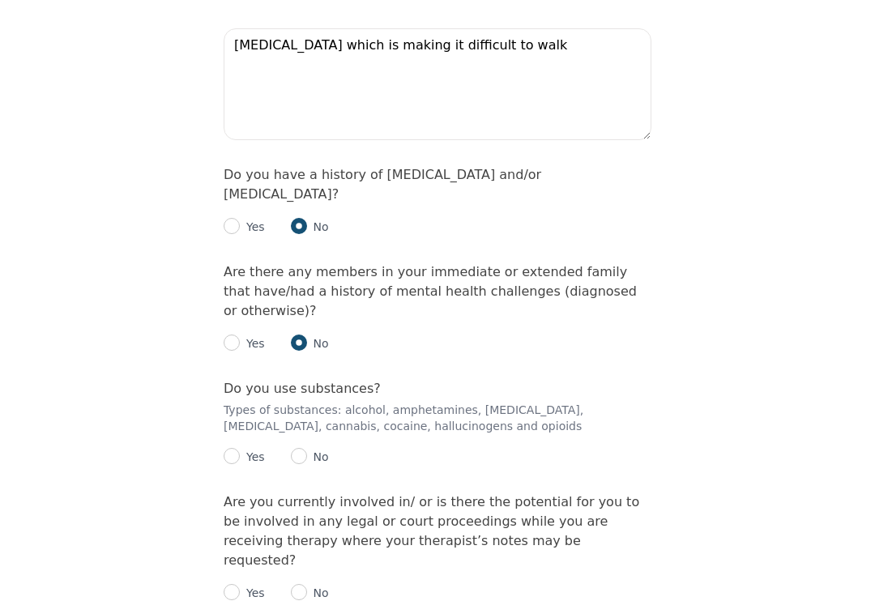
click at [237, 448] on input "radio" at bounding box center [232, 456] width 16 height 16
radio input "true"
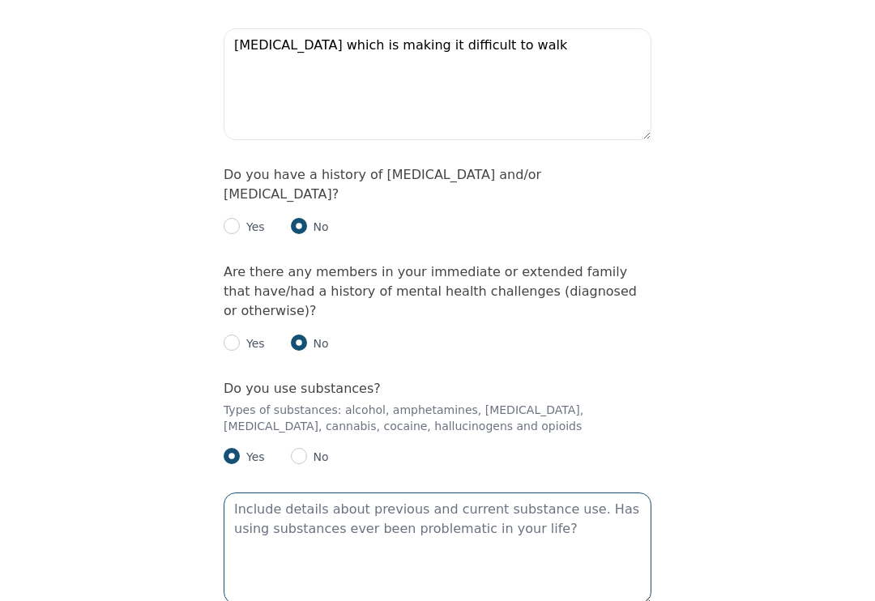
click at [390, 493] on textarea at bounding box center [438, 549] width 428 height 112
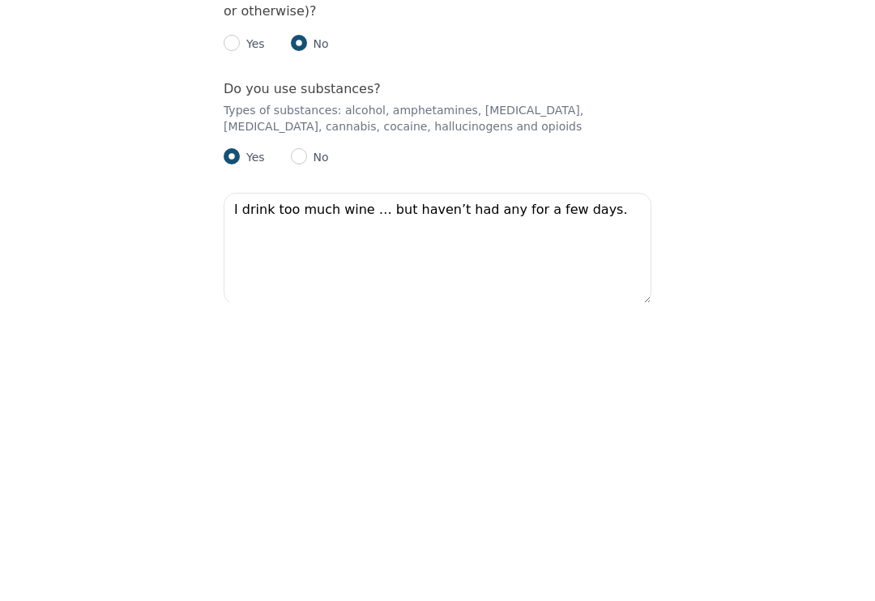
scroll to position [2647, 0]
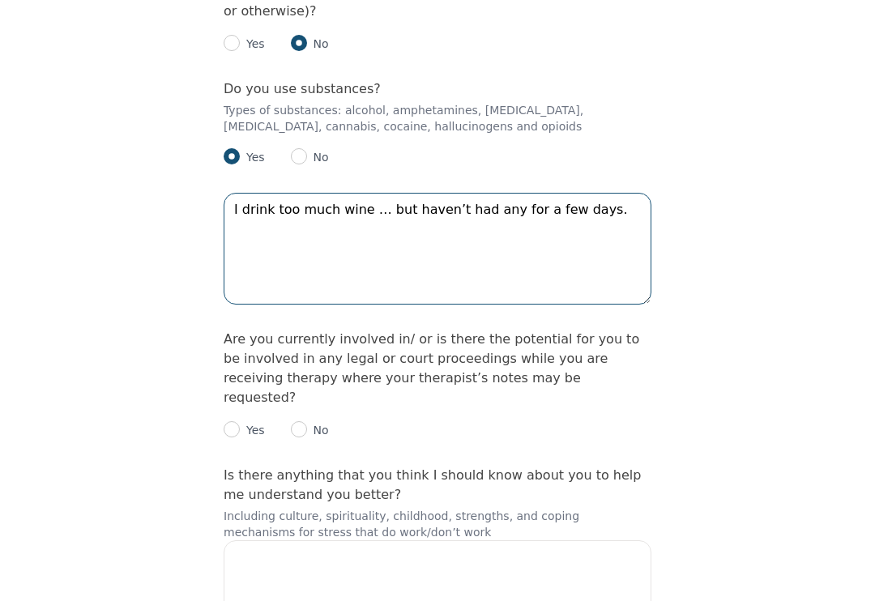
type textarea "I drink too much wine … but haven’t had any for a few days."
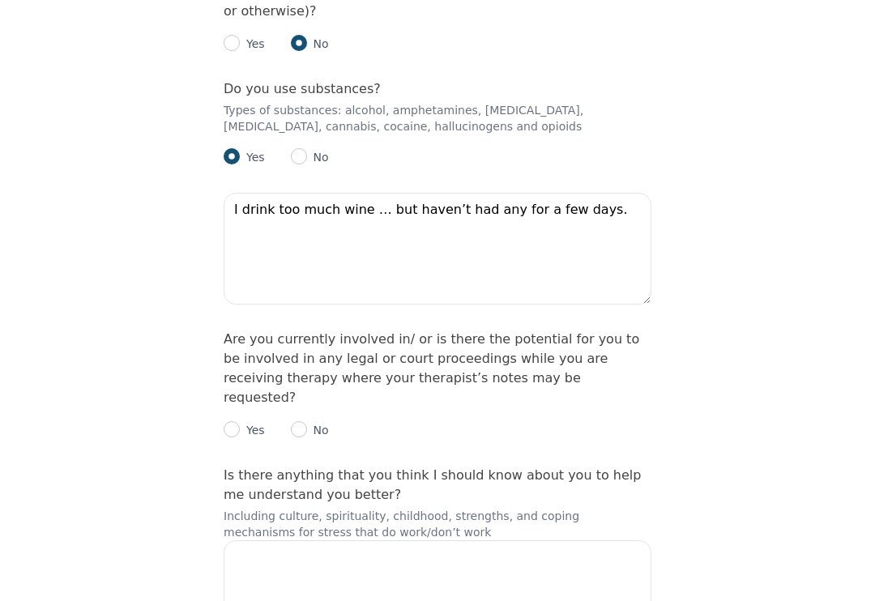
click at [305, 422] on input "radio" at bounding box center [299, 430] width 16 height 16
radio input "true"
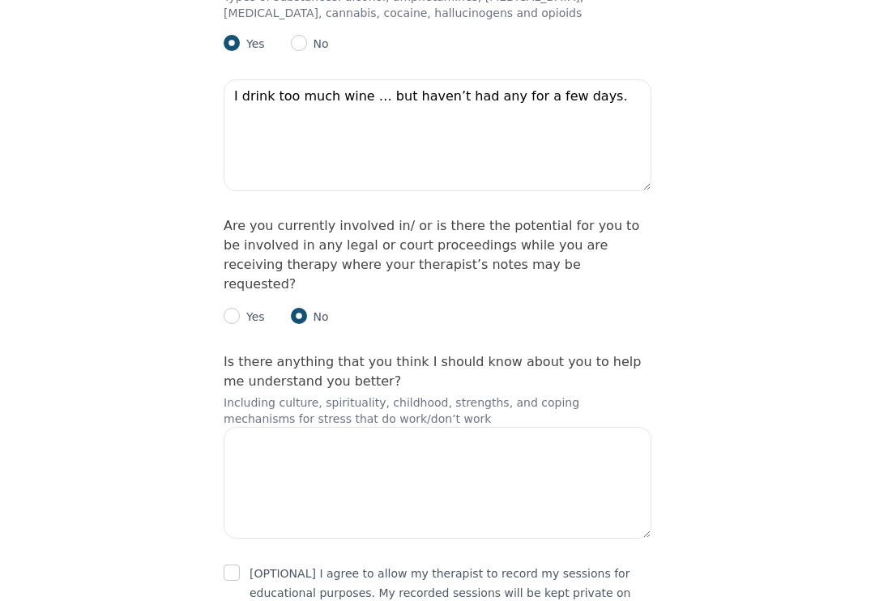
scroll to position [2815, 0]
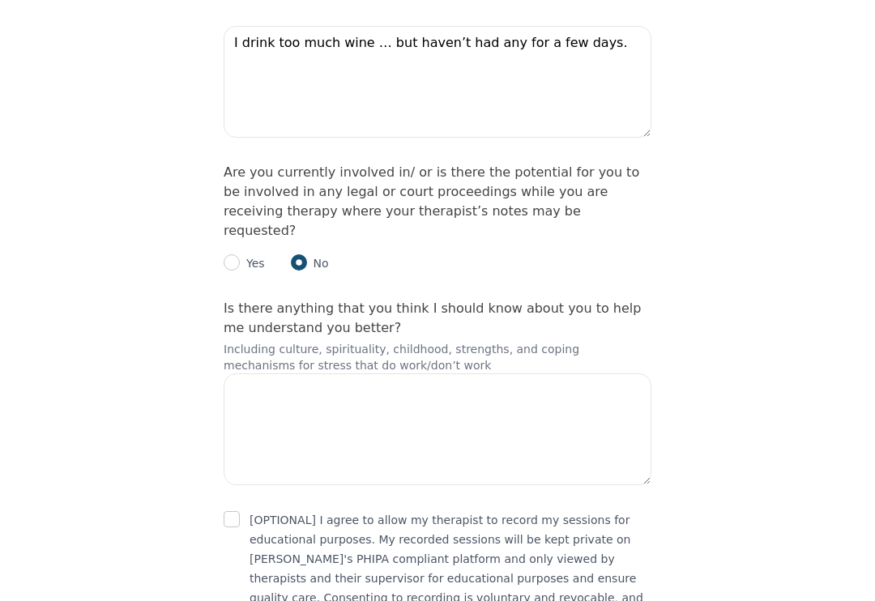
click at [235, 511] on input "checkbox" at bounding box center [232, 519] width 16 height 16
checkbox input "true"
